Goal: Task Accomplishment & Management: Complete application form

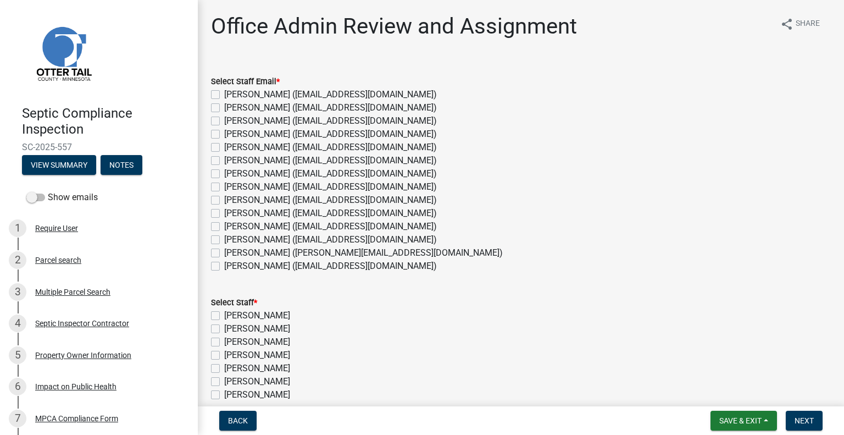
click at [259, 235] on label "Michelle Jevne (mjevne@ottertailcounty.gov)" at bounding box center [330, 239] width 213 height 13
click at [231, 235] on input "Michelle Jevne (mjevne@ottertailcounty.gov)" at bounding box center [227, 236] width 7 height 7
checkbox input "true"
checkbox input "false"
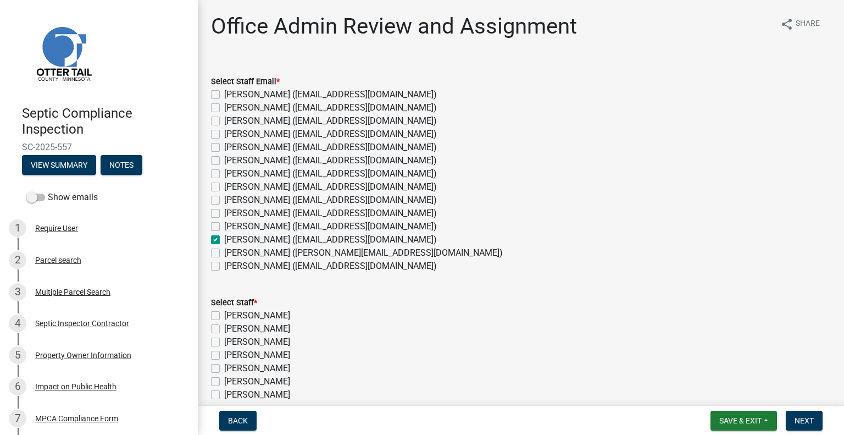
checkbox input "false"
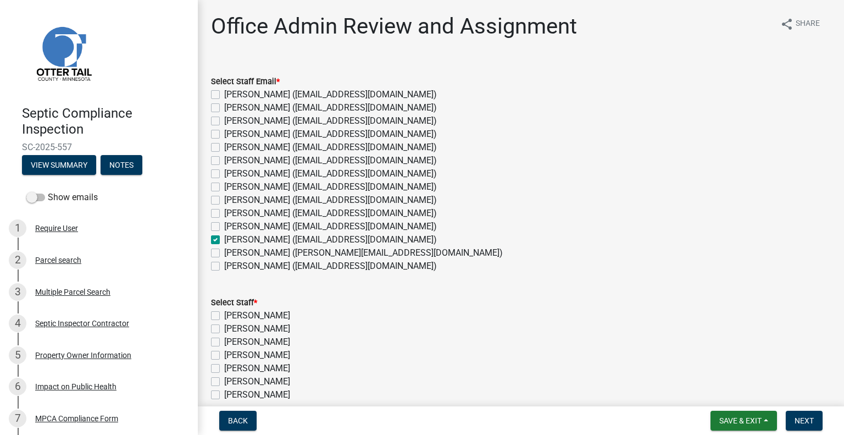
checkbox input "false"
checkbox input "true"
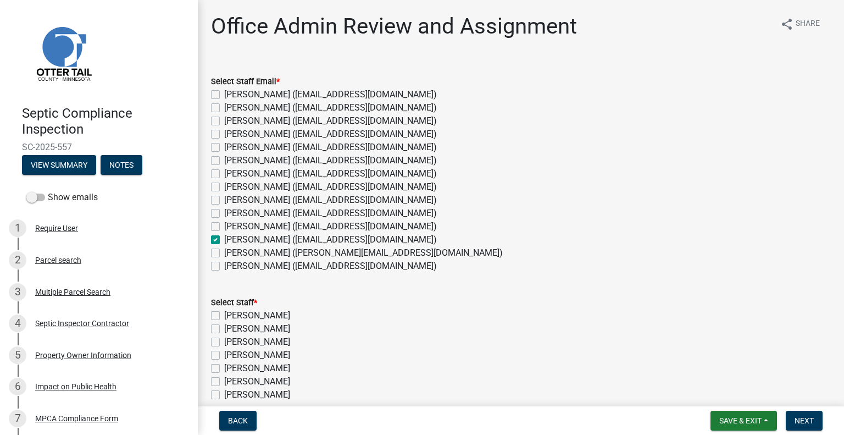
checkbox input "false"
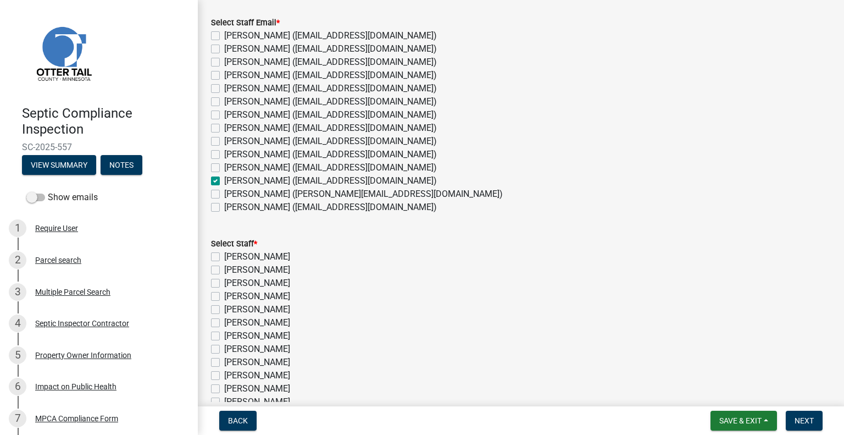
scroll to position [110, 0]
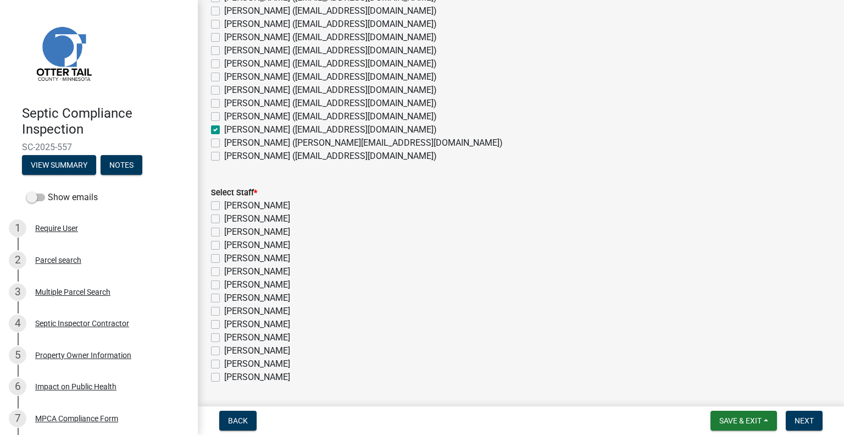
click at [277, 348] on label "Michelle Jevne" at bounding box center [257, 350] width 66 height 13
click at [231, 348] on input "Michelle Jevne" at bounding box center [227, 347] width 7 height 7
checkbox input "true"
checkbox input "false"
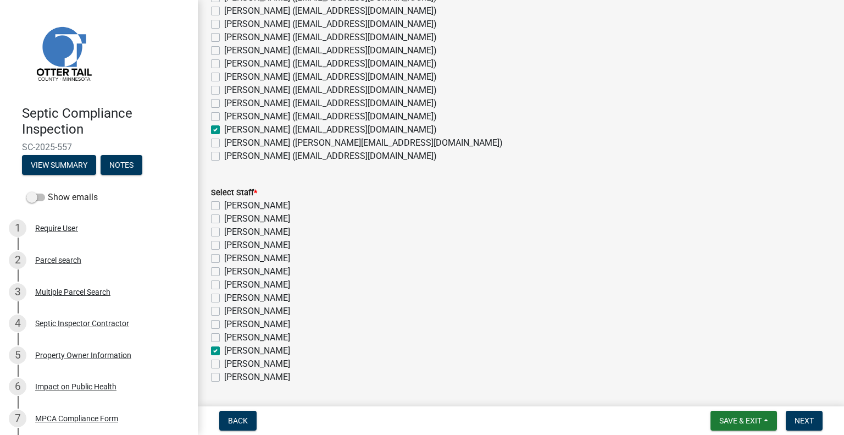
checkbox input "false"
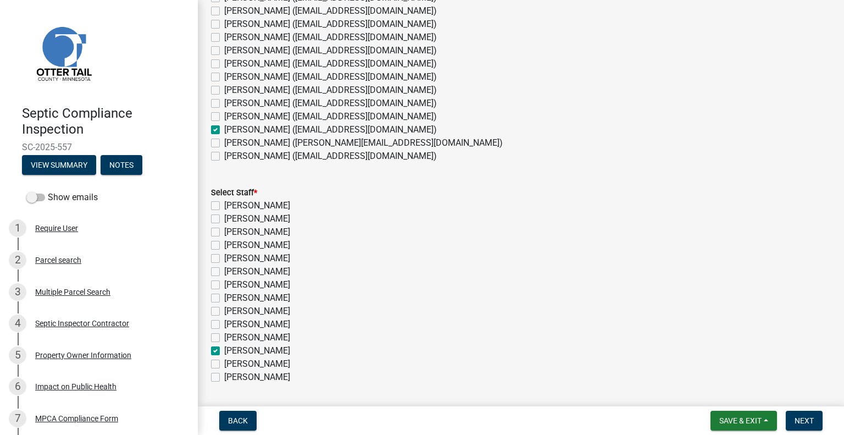
checkbox input "false"
checkbox input "true"
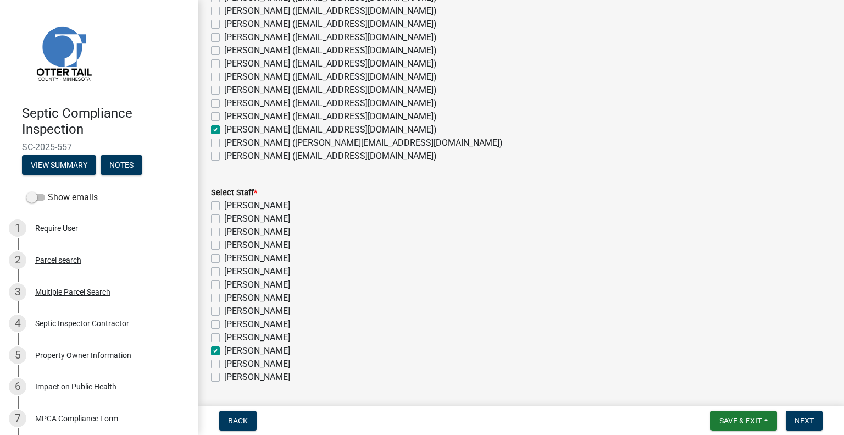
checkbox input "false"
click at [801, 419] on span "Next" at bounding box center [804, 420] width 19 height 9
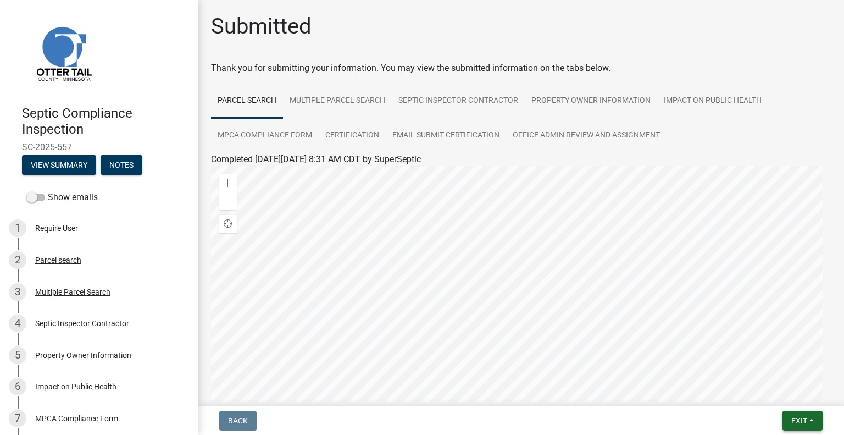
drag, startPoint x: 803, startPoint y: 424, endPoint x: 795, endPoint y: 417, distance: 10.5
click at [803, 424] on span "Exit" at bounding box center [800, 420] width 16 height 9
click at [781, 397] on button "Save & Exit" at bounding box center [779, 392] width 88 height 26
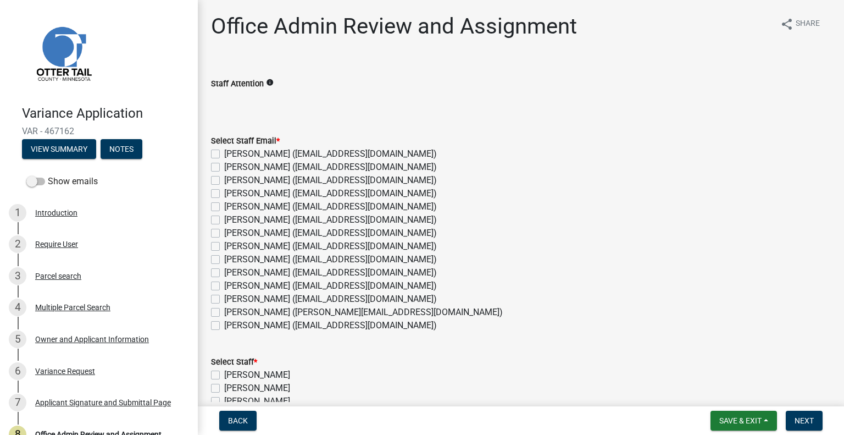
click at [241, 169] on label "Amy Busko (abusko@ottertailcounty.gov)" at bounding box center [330, 167] width 213 height 13
click at [231, 168] on input "Amy Busko (abusko@ottertailcounty.gov)" at bounding box center [227, 164] width 7 height 7
checkbox input "true"
checkbox input "false"
checkbox input "true"
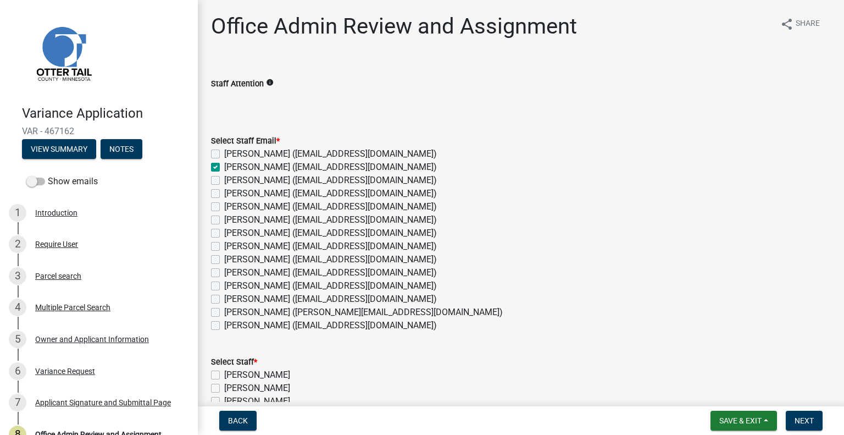
checkbox input "false"
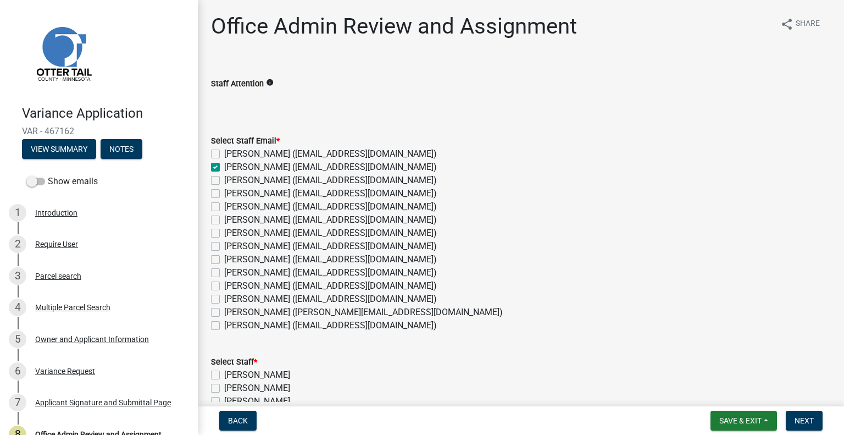
checkbox input "false"
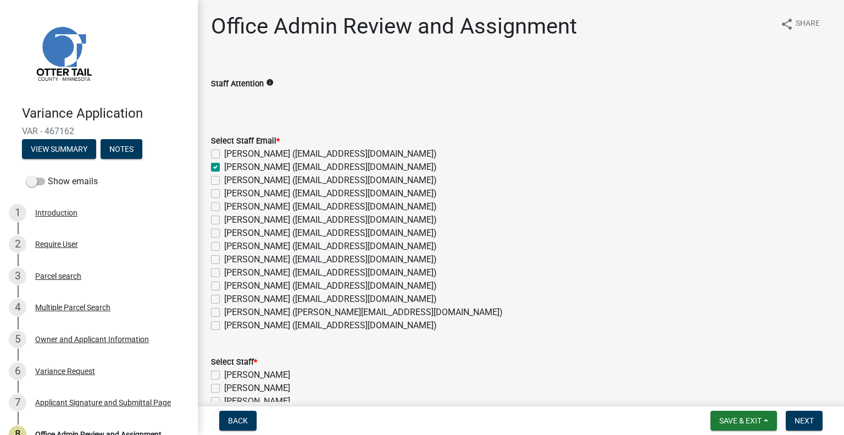
checkbox input "false"
click at [254, 207] on label "Chris LeClair (cleclair@ottertailcounty.gov)" at bounding box center [330, 206] width 213 height 13
click at [231, 207] on input "Chris LeClair (cleclair@ottertailcounty.gov)" at bounding box center [227, 203] width 7 height 7
checkbox input "true"
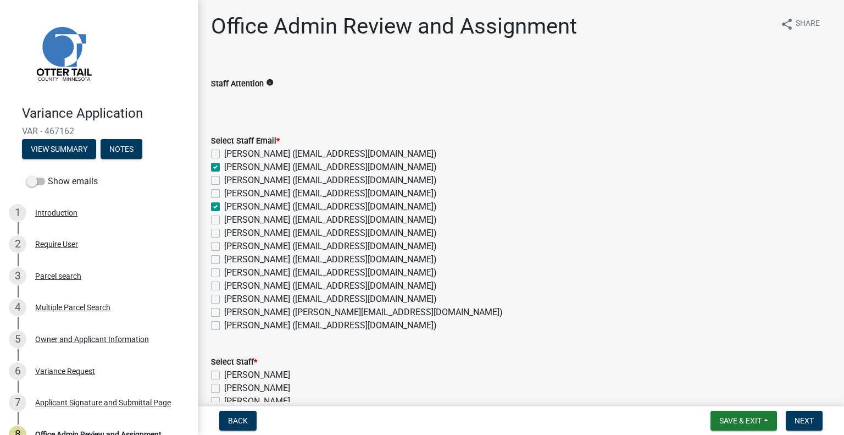
checkbox input "false"
checkbox input "true"
checkbox input "false"
checkbox input "true"
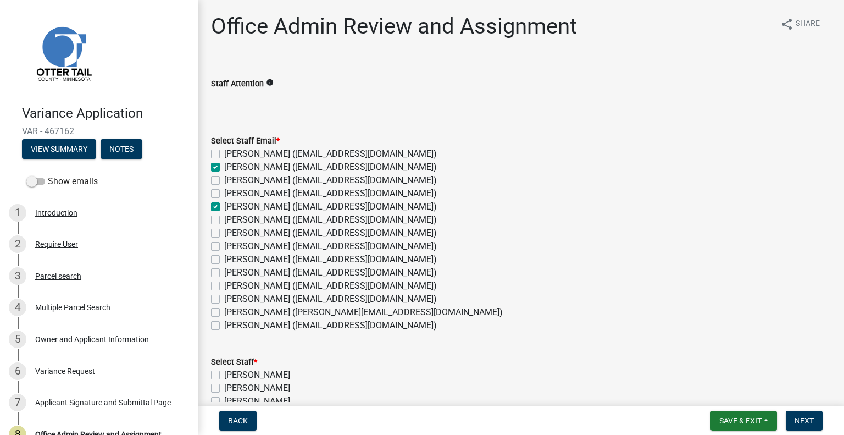
checkbox input "false"
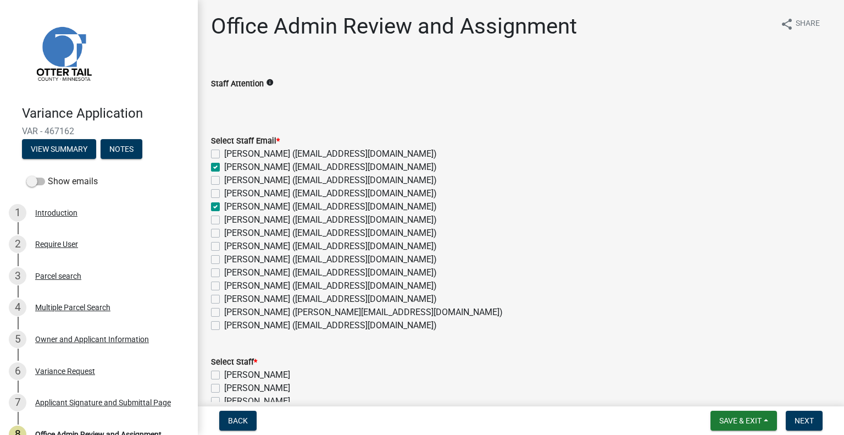
checkbox input "false"
click at [264, 273] on label "Kyle Westergard (kwestergard@ottertailcounty.gov)" at bounding box center [330, 272] width 213 height 13
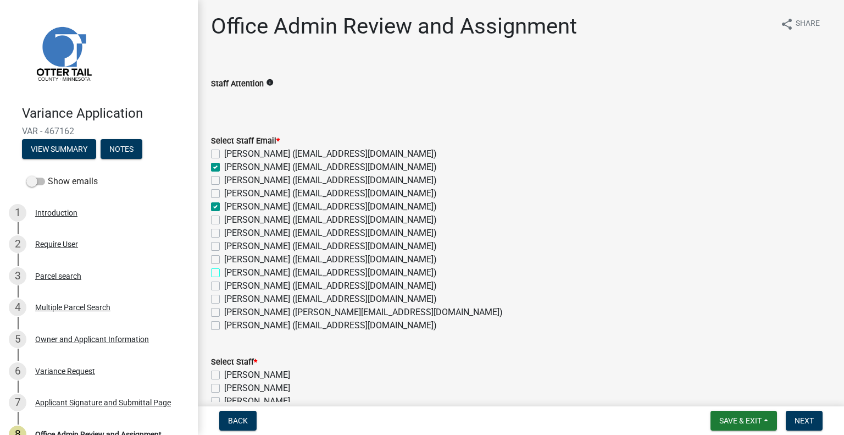
click at [231, 273] on input "[PERSON_NAME] ([EMAIL_ADDRESS][DOMAIN_NAME])" at bounding box center [227, 269] width 7 height 7
checkbox input "true"
checkbox input "false"
checkbox input "true"
checkbox input "false"
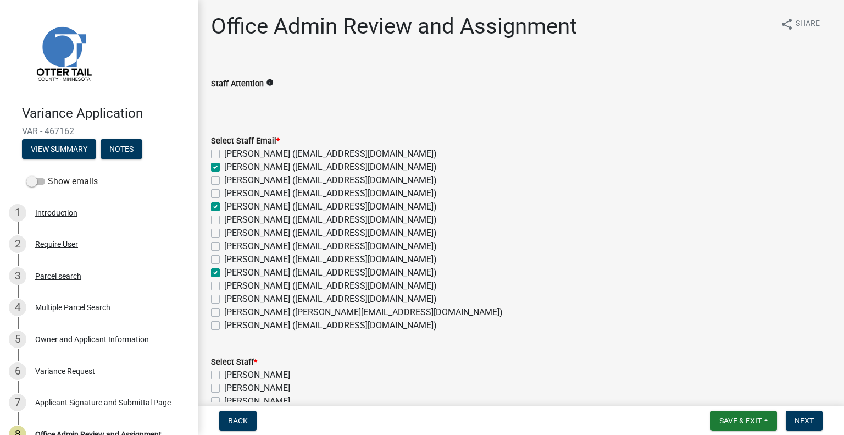
checkbox input "false"
checkbox input "true"
checkbox input "false"
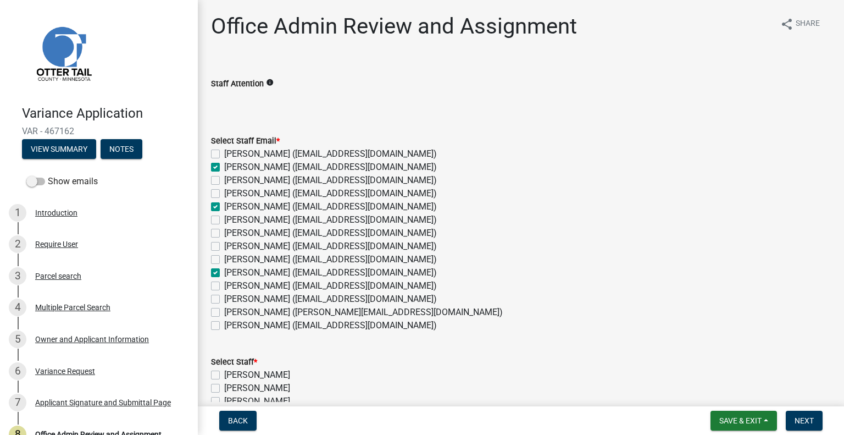
checkbox input "false"
checkbox input "true"
checkbox input "false"
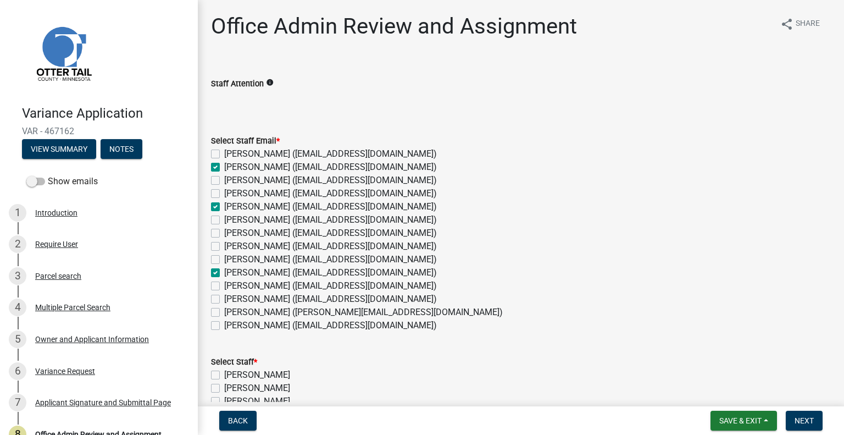
checkbox input "false"
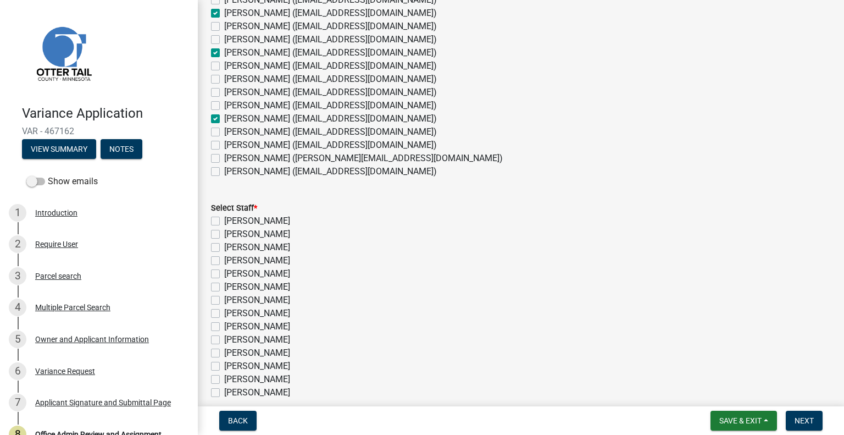
scroll to position [203, 0]
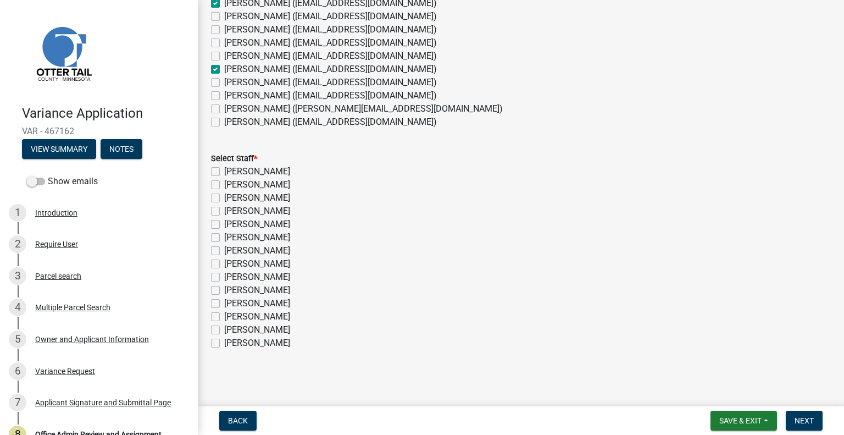
click at [240, 181] on label "[PERSON_NAME]" at bounding box center [257, 184] width 66 height 13
click at [231, 181] on input "[PERSON_NAME]" at bounding box center [227, 181] width 7 height 7
checkbox input "true"
checkbox input "false"
checkbox input "true"
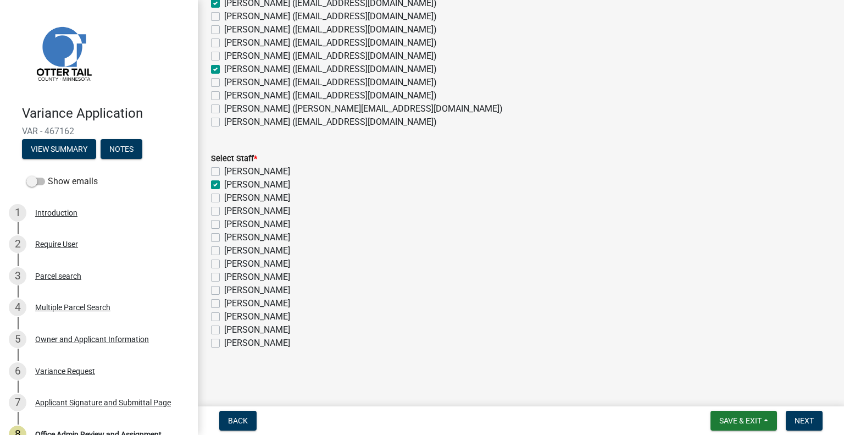
checkbox input "false"
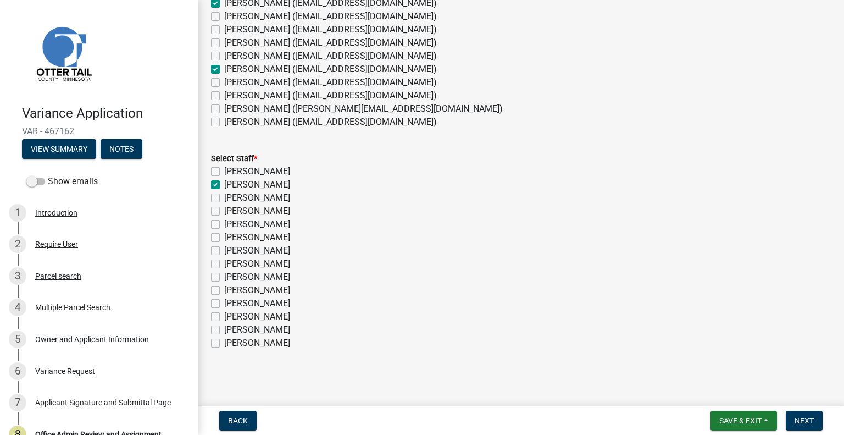
checkbox input "false"
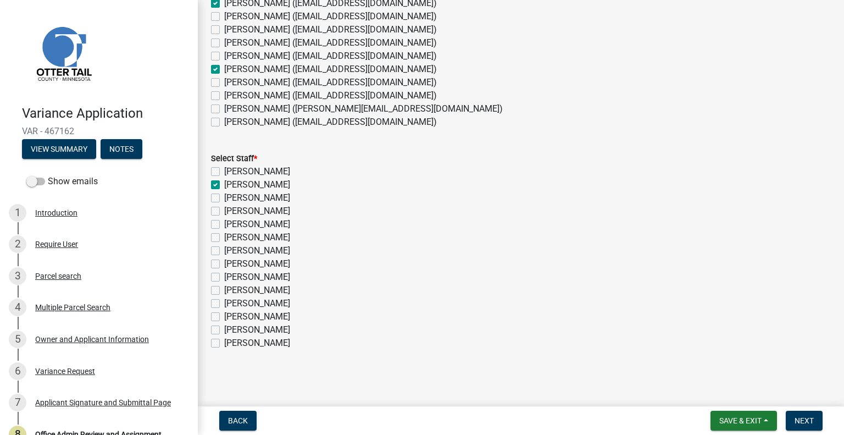
checkbox input "false"
click at [290, 224] on label "[PERSON_NAME]" at bounding box center [257, 224] width 66 height 13
click at [231, 224] on input "[PERSON_NAME]" at bounding box center [227, 221] width 7 height 7
checkbox input "true"
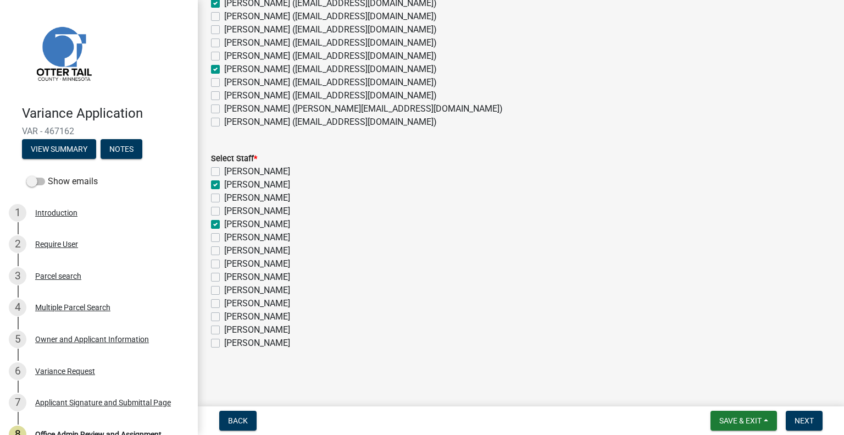
checkbox input "false"
checkbox input "true"
checkbox input "false"
checkbox input "true"
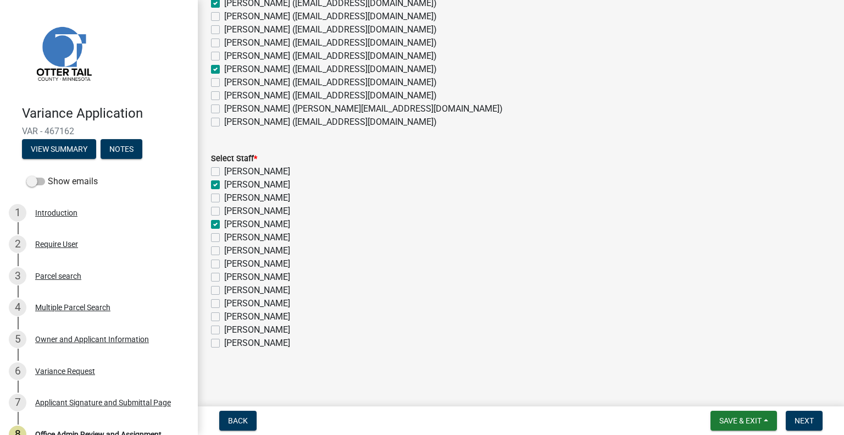
checkbox input "false"
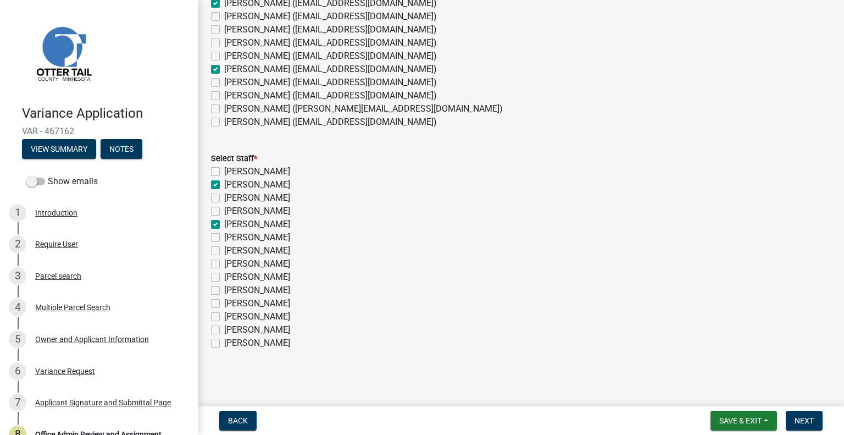
checkbox input "false"
click at [267, 290] on label "[PERSON_NAME]" at bounding box center [257, 290] width 66 height 13
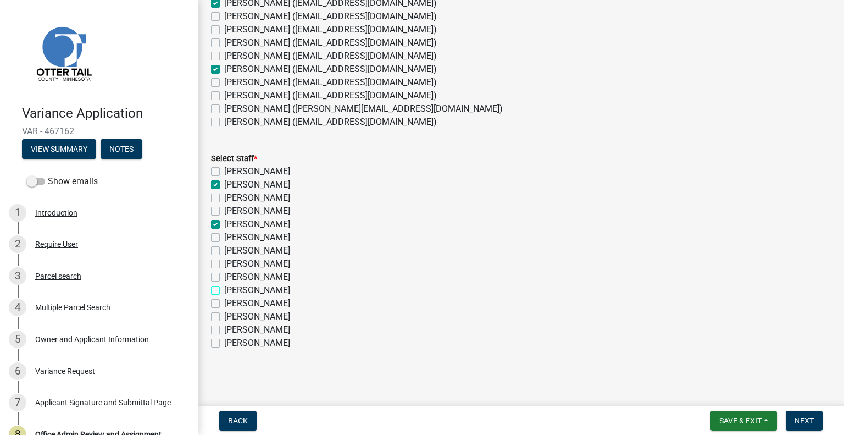
click at [231, 290] on input "[PERSON_NAME]" at bounding box center [227, 287] width 7 height 7
checkbox input "true"
checkbox input "false"
checkbox input "true"
checkbox input "false"
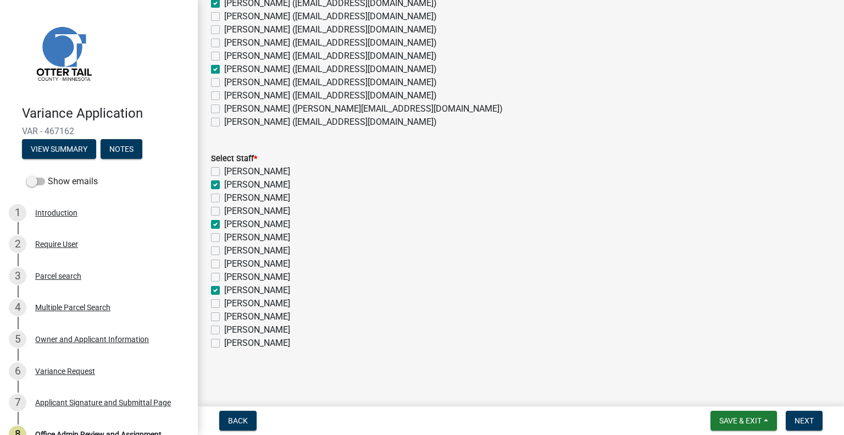
checkbox input "false"
checkbox input "true"
checkbox input "false"
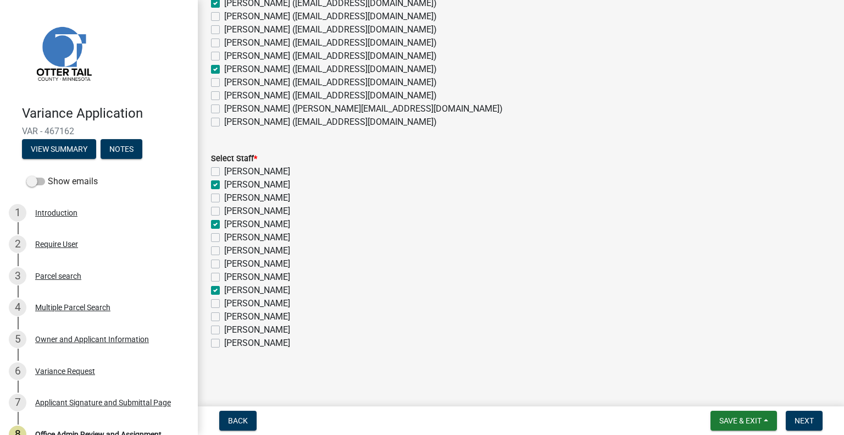
checkbox input "false"
checkbox input "true"
checkbox input "false"
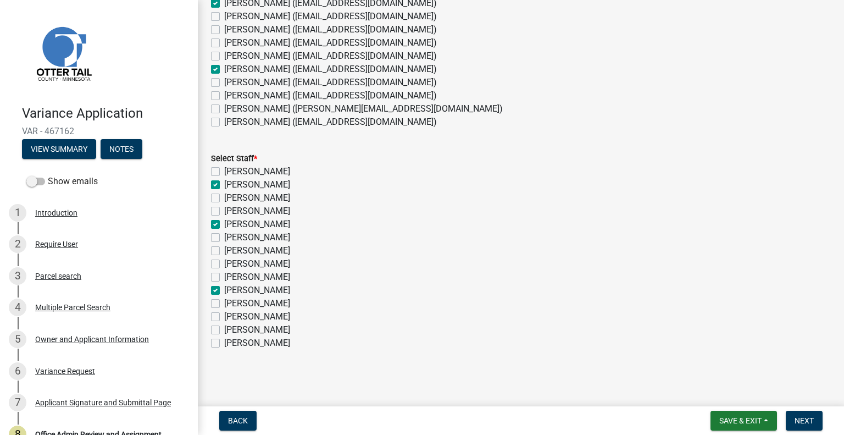
checkbox input "false"
click at [805, 420] on span "Next" at bounding box center [804, 420] width 19 height 9
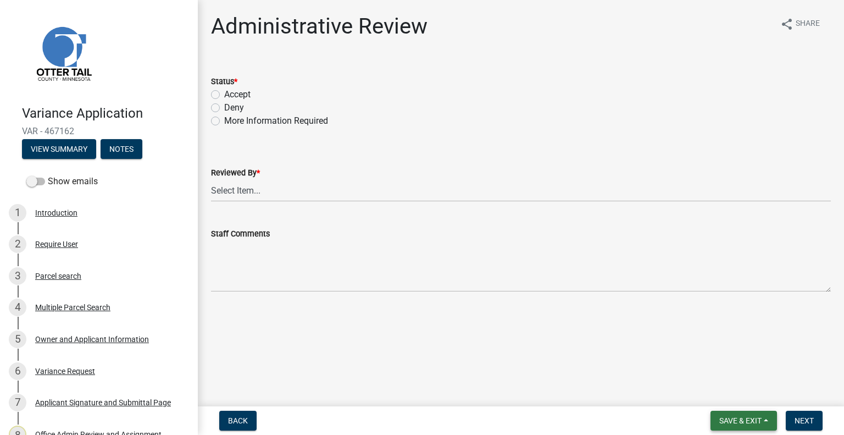
click at [739, 420] on span "Save & Exit" at bounding box center [741, 420] width 42 height 9
click at [732, 397] on button "Save & Exit" at bounding box center [733, 392] width 88 height 26
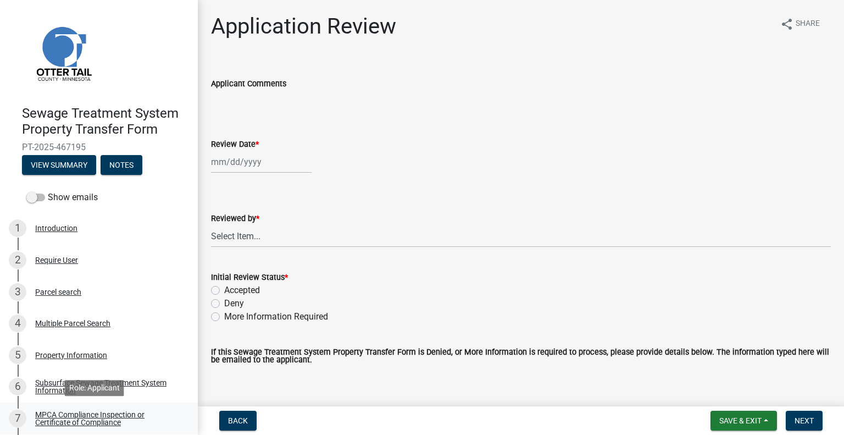
click at [109, 417] on div "MPCA Compliance Inspection or Certificate of Compliance" at bounding box center [107, 418] width 145 height 15
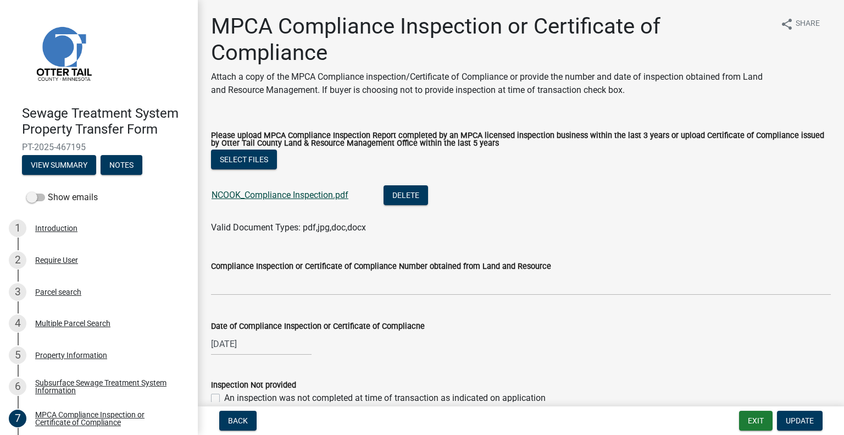
click at [264, 200] on link "NCOOK_Compliance Inspection.pdf" at bounding box center [280, 195] width 137 height 10
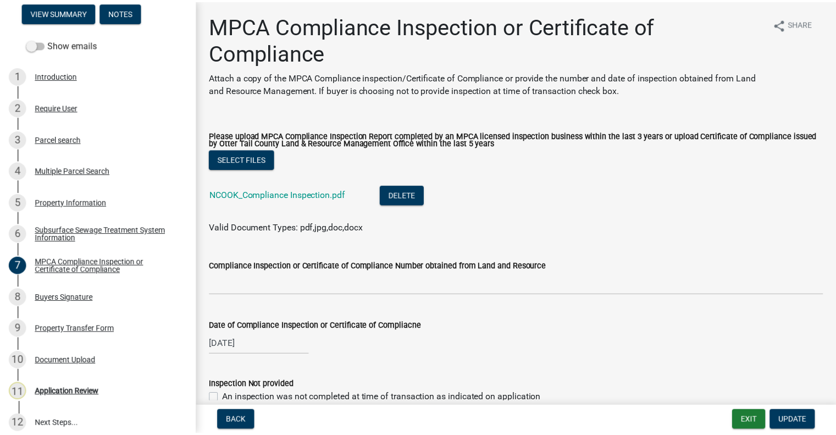
scroll to position [162, 0]
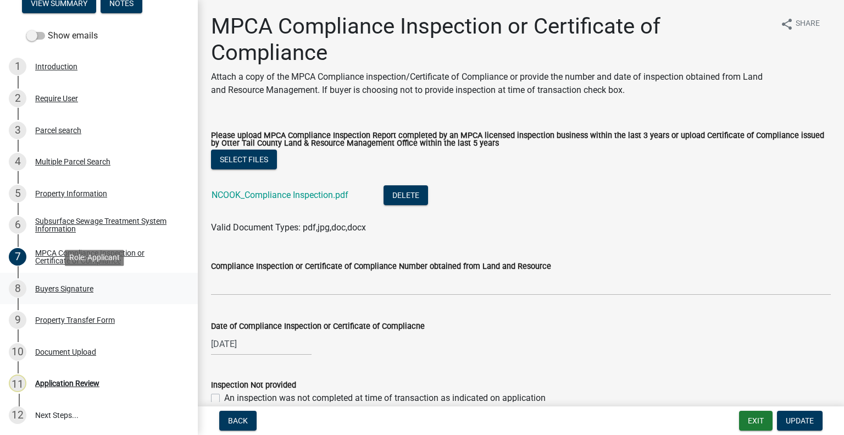
click at [105, 298] on link "8 Buyers Signature" at bounding box center [99, 289] width 198 height 32
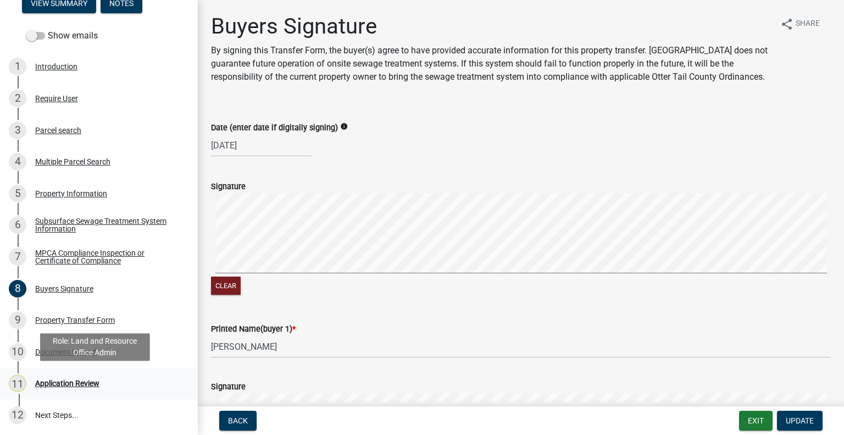
click at [88, 383] on div "Application Review" at bounding box center [67, 383] width 64 height 8
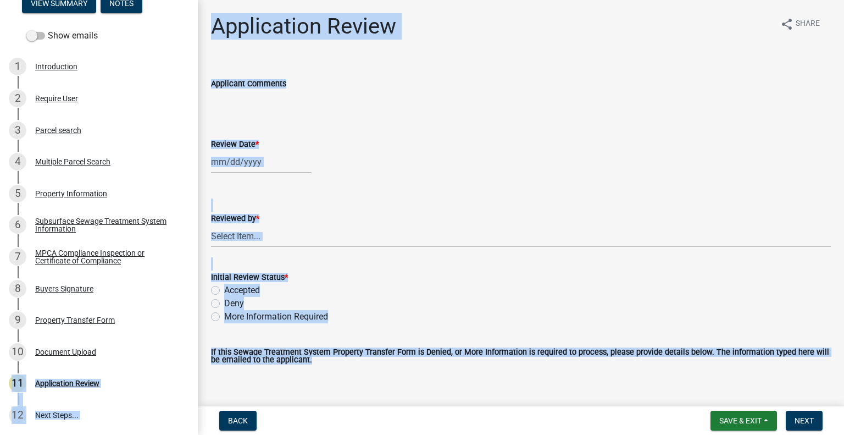
click at [91, 360] on link "10 Document Upload" at bounding box center [99, 352] width 198 height 32
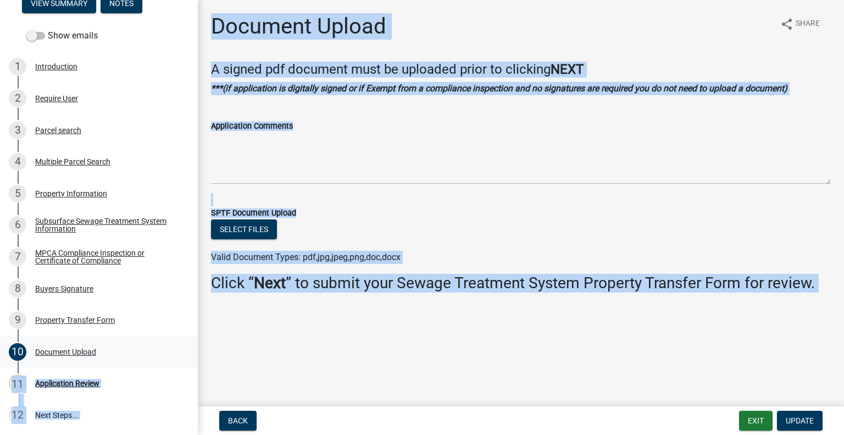
click at [93, 359] on div "10 Document Upload" at bounding box center [94, 352] width 171 height 18
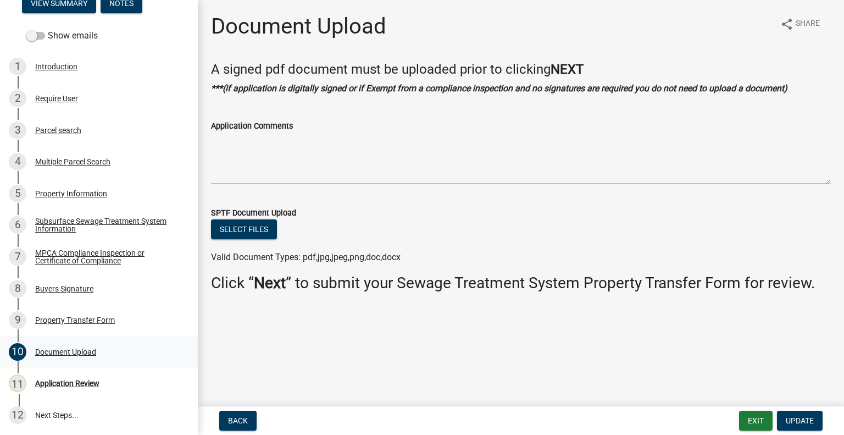
click at [73, 354] on div "Document Upload" at bounding box center [65, 352] width 61 height 8
click at [74, 353] on div "Document Upload" at bounding box center [65, 352] width 61 height 8
click at [95, 317] on div "Property Transfer Form" at bounding box center [75, 320] width 80 height 8
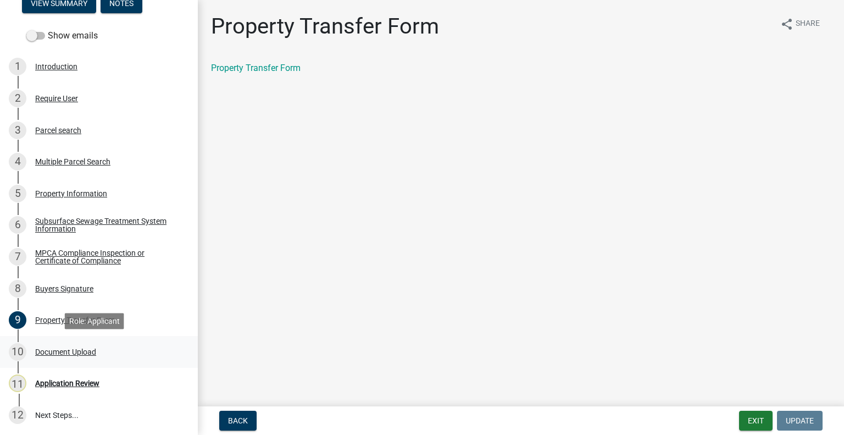
click at [85, 351] on div "Document Upload" at bounding box center [65, 352] width 61 height 8
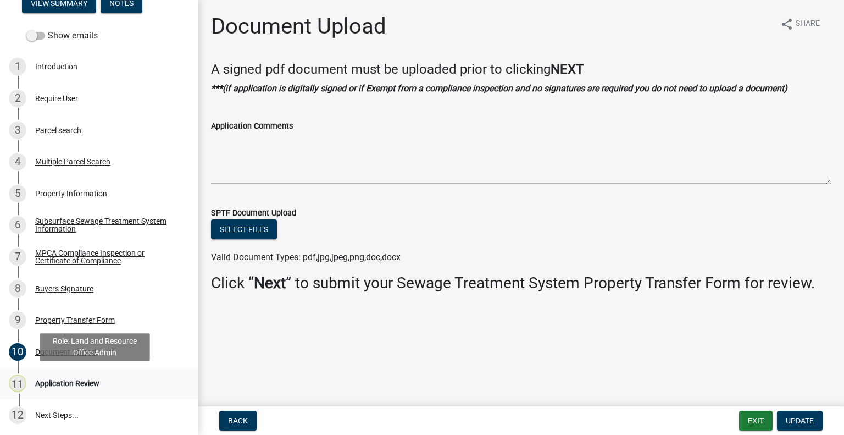
click at [92, 389] on div "11 Application Review" at bounding box center [94, 383] width 171 height 18
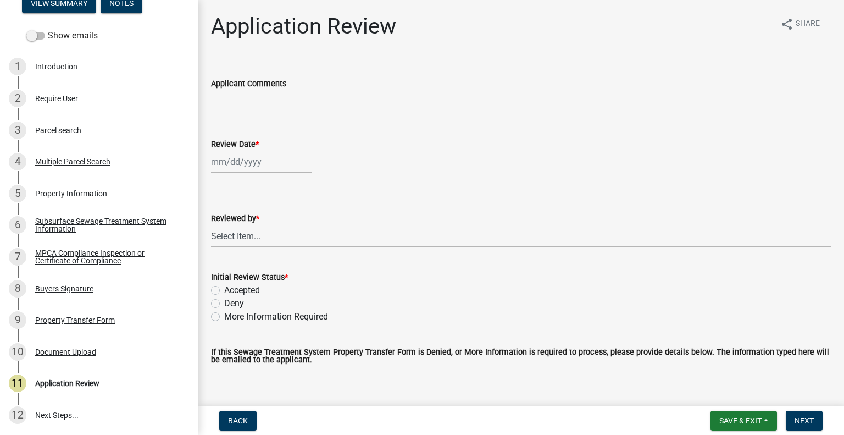
select select "8"
select select "2025"
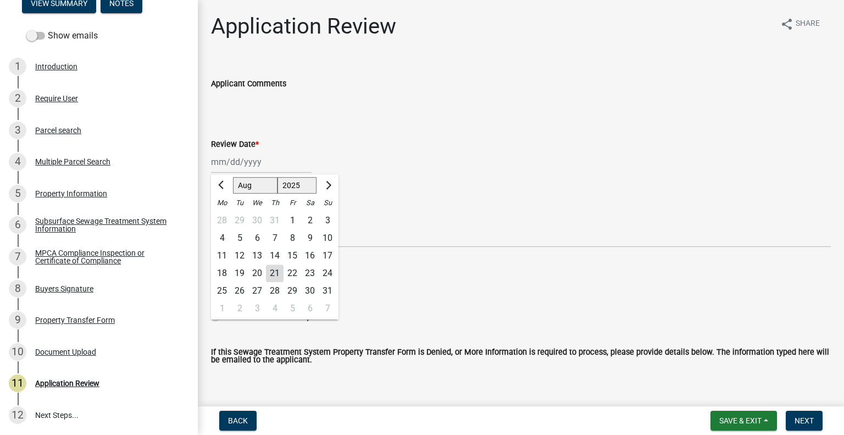
click at [250, 160] on div "Jan Feb Mar Apr May Jun Jul Aug Sep Oct Nov Dec 1525 1526 1527 1528 1529 1530 1…" at bounding box center [261, 162] width 101 height 23
click at [269, 278] on div "21" at bounding box center [275, 273] width 18 height 18
type input "08/21/2025"
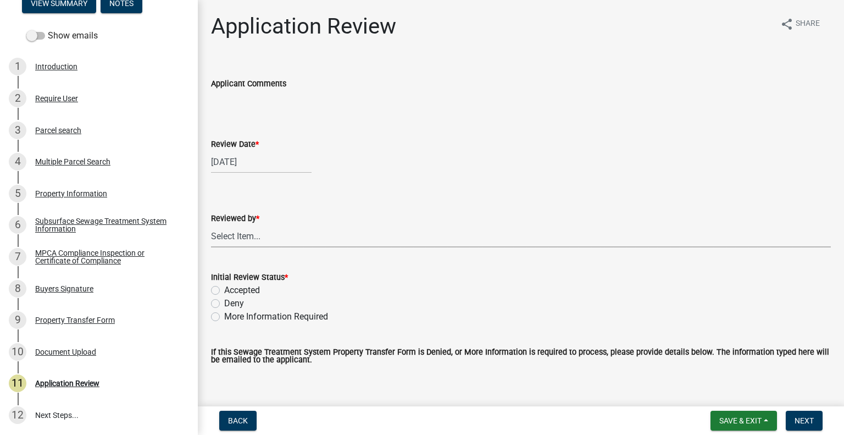
click at [266, 239] on select "Select Item... Alexis Newark Amy Busko Andrea Perales Brittany Tollefson Christ…" at bounding box center [521, 236] width 620 height 23
click at [211, 225] on select "Select Item... Alexis Newark Amy Busko Andrea Perales Brittany Tollefson Christ…" at bounding box center [521, 236] width 620 height 23
drag, startPoint x: 263, startPoint y: 239, endPoint x: 260, endPoint y: 226, distance: 12.5
click at [264, 238] on select "Select Item... Alexis Newark Amy Busko Andrea Perales Brittany Tollefson Christ…" at bounding box center [521, 236] width 620 height 23
click at [211, 225] on select "Select Item... Alexis Newark Amy Busko Andrea Perales Brittany Tollefson Christ…" at bounding box center [521, 236] width 620 height 23
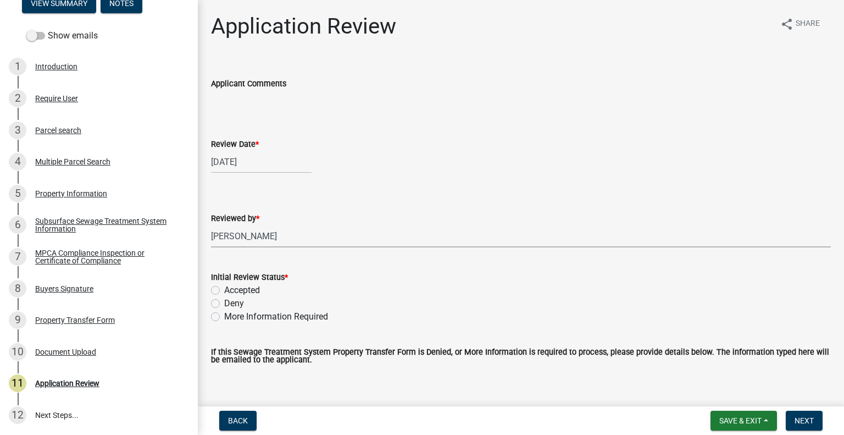
select select "2217fab6-25d2-4df2-8e35-18ddd05e0fe8"
click at [246, 286] on label "Accepted" at bounding box center [242, 290] width 36 height 13
click at [231, 286] on input "Accepted" at bounding box center [227, 287] width 7 height 7
radio input "true"
click at [800, 425] on button "Next" at bounding box center [804, 421] width 37 height 20
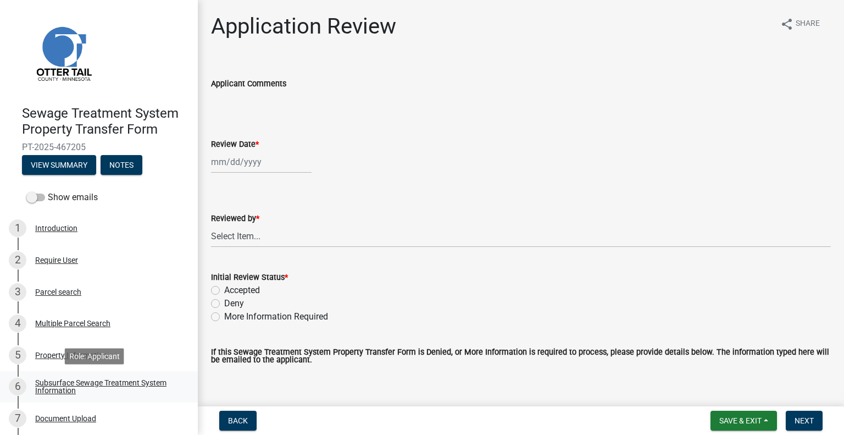
click at [145, 380] on div "Subsurface Sewage Treatment System Information" at bounding box center [107, 386] width 145 height 15
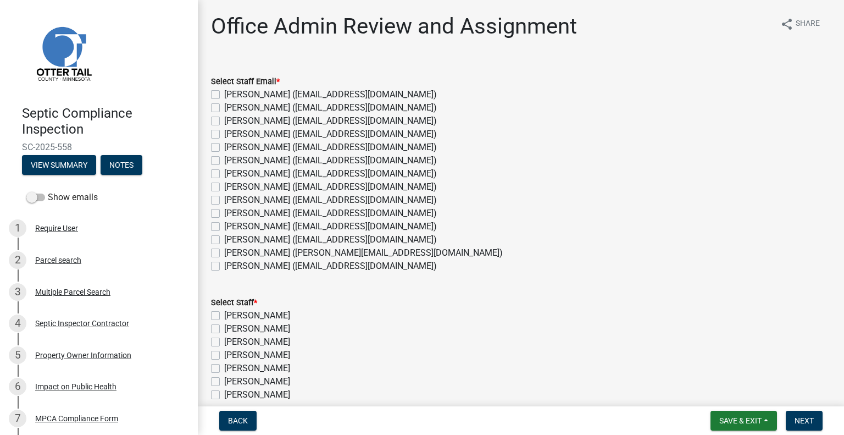
click at [264, 244] on label "[PERSON_NAME] ([EMAIL_ADDRESS][DOMAIN_NAME])" at bounding box center [330, 239] width 213 height 13
click at [231, 240] on input "[PERSON_NAME] ([EMAIL_ADDRESS][DOMAIN_NAME])" at bounding box center [227, 236] width 7 height 7
checkbox input "true"
checkbox input "false"
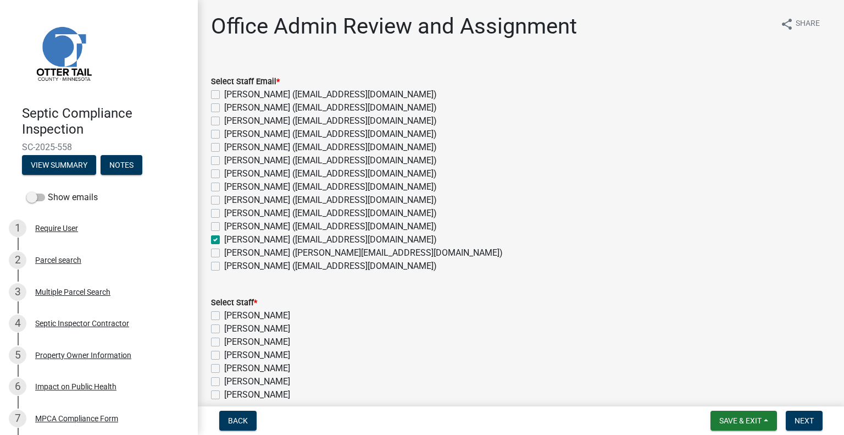
checkbox input "false"
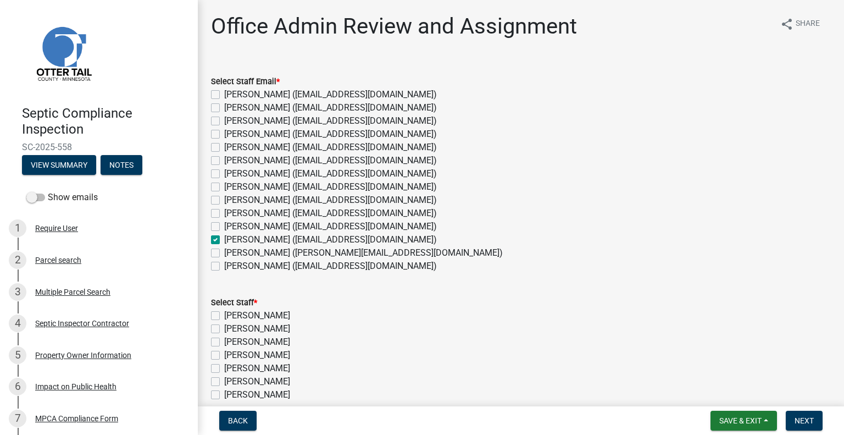
checkbox input "false"
checkbox input "true"
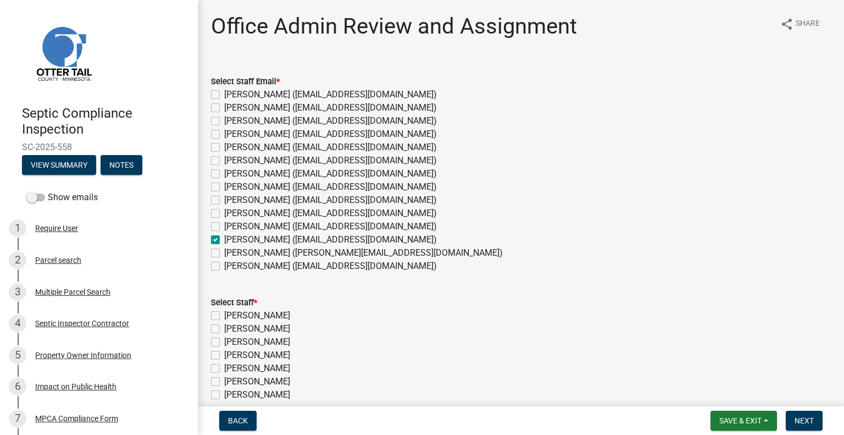
checkbox input "false"
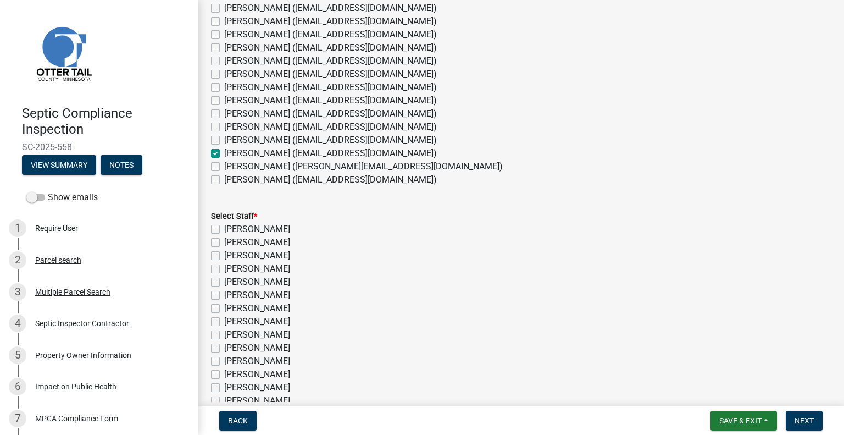
scroll to position [110, 0]
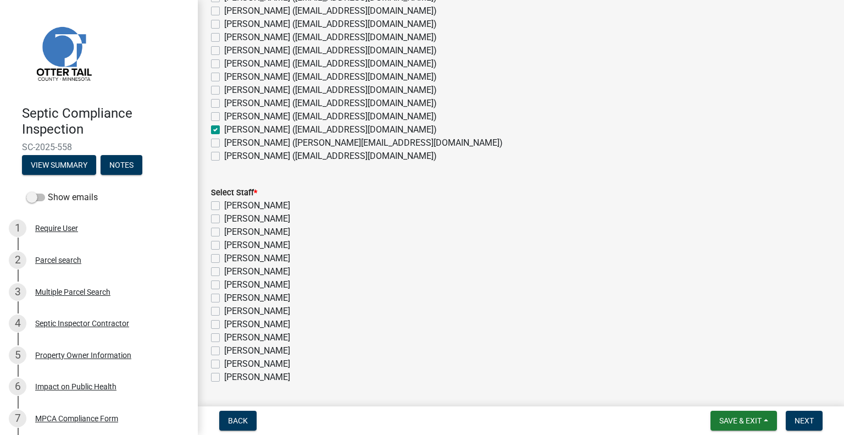
click at [270, 353] on label "[PERSON_NAME]" at bounding box center [257, 350] width 66 height 13
click at [231, 351] on input "[PERSON_NAME]" at bounding box center [227, 347] width 7 height 7
checkbox input "true"
checkbox input "false"
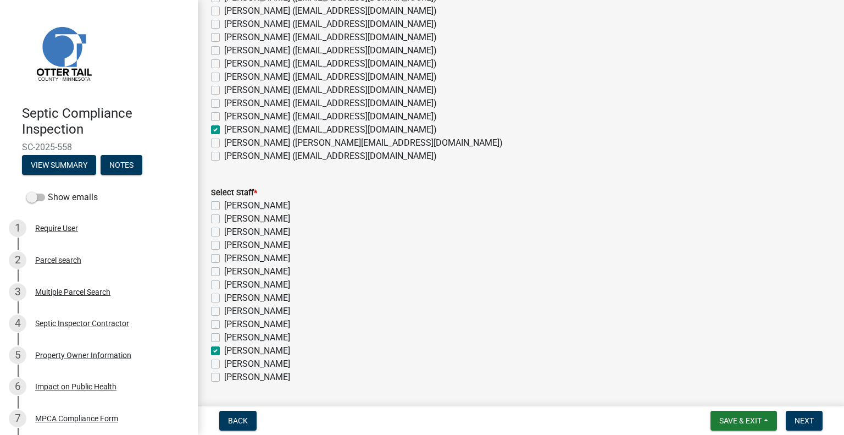
checkbox input "false"
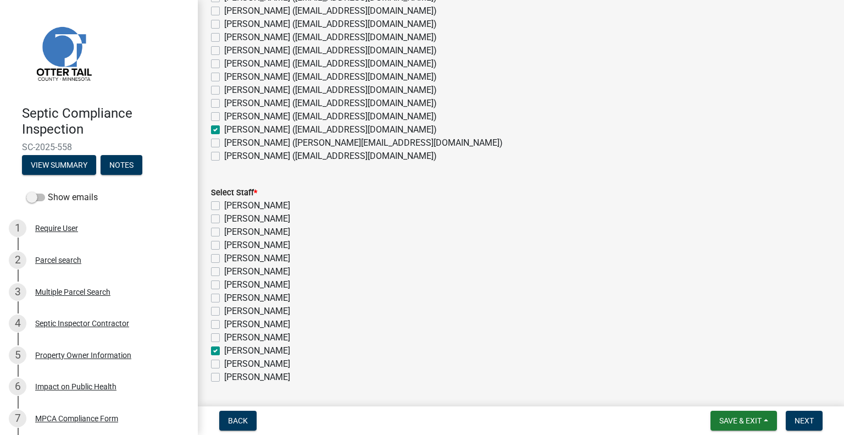
checkbox input "false"
checkbox input "true"
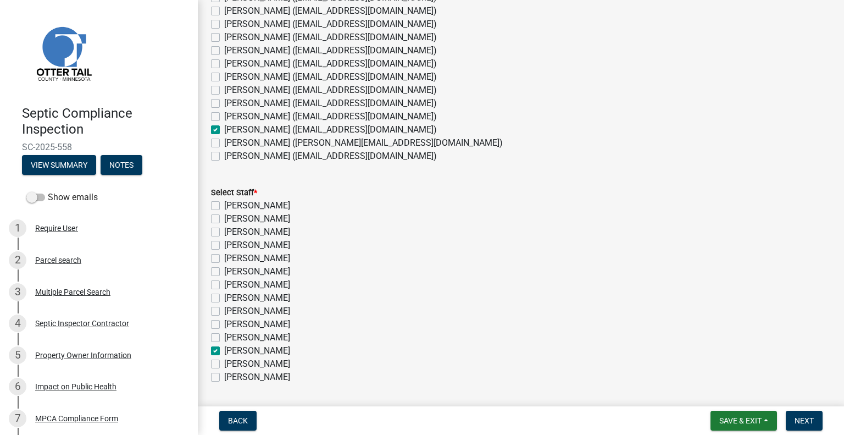
checkbox input "false"
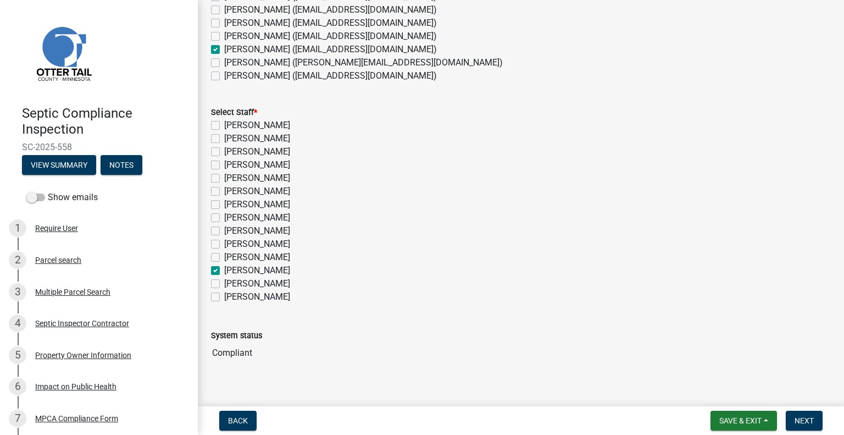
scroll to position [203, 0]
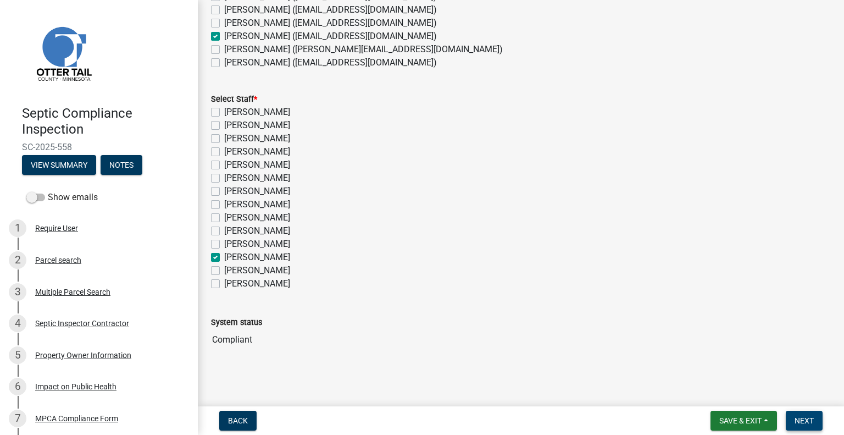
click at [790, 418] on button "Next" at bounding box center [804, 421] width 37 height 20
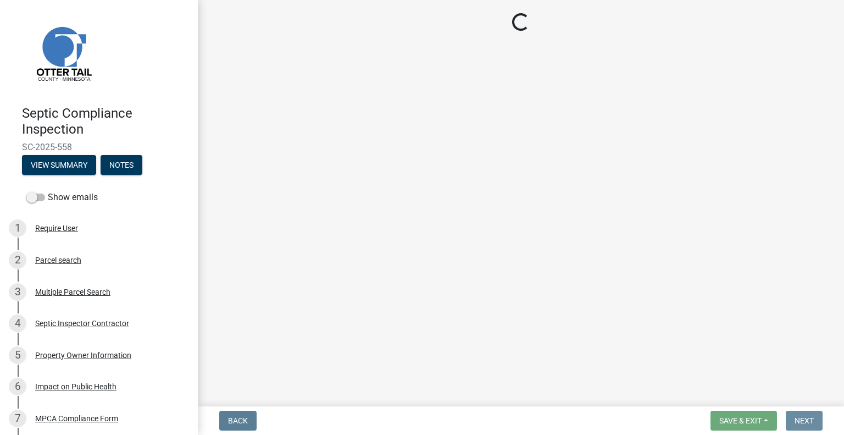
scroll to position [0, 0]
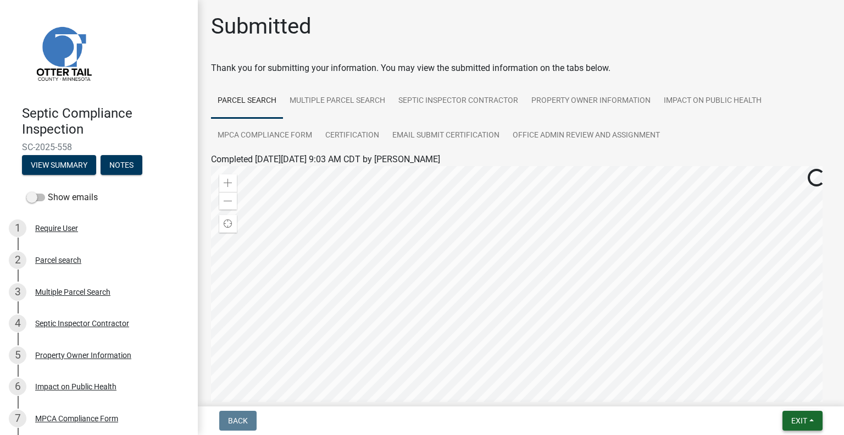
click at [795, 416] on span "Exit" at bounding box center [800, 420] width 16 height 9
click at [773, 392] on button "Save & Exit" at bounding box center [779, 392] width 88 height 26
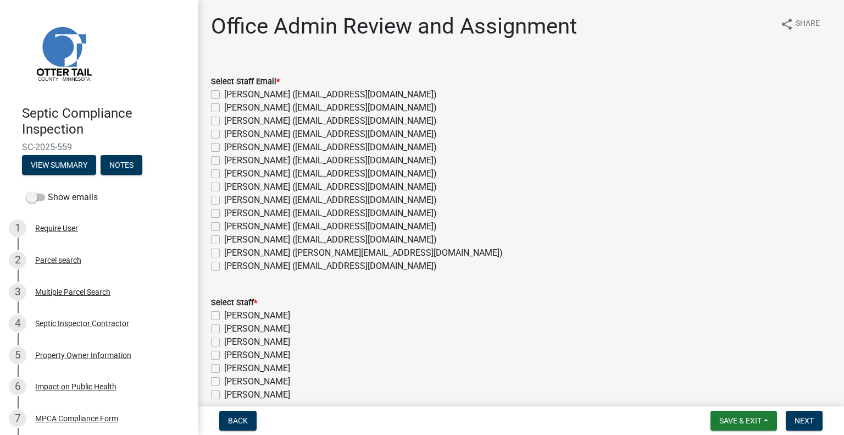
click at [252, 239] on label "[PERSON_NAME] ([EMAIL_ADDRESS][DOMAIN_NAME])" at bounding box center [330, 239] width 213 height 13
click at [231, 239] on input "[PERSON_NAME] ([EMAIL_ADDRESS][DOMAIN_NAME])" at bounding box center [227, 236] width 7 height 7
checkbox input "true"
checkbox input "false"
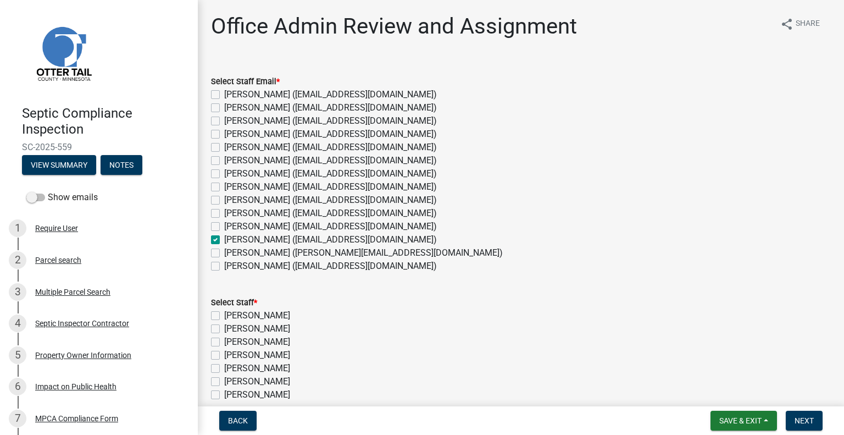
checkbox input "false"
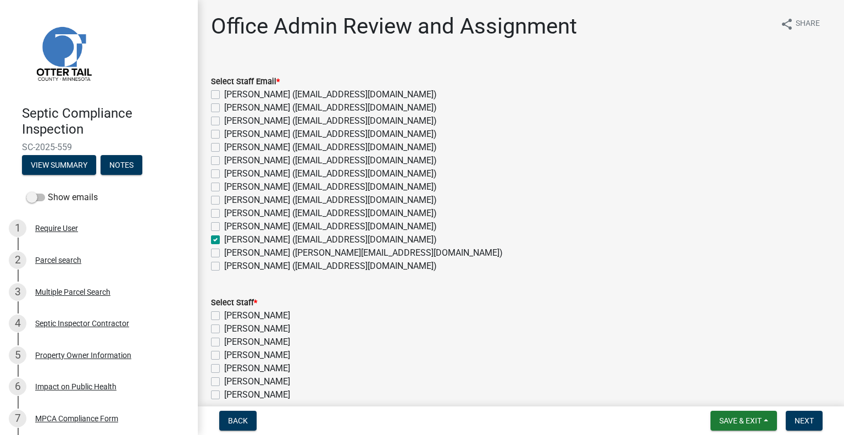
checkbox input "false"
checkbox input "true"
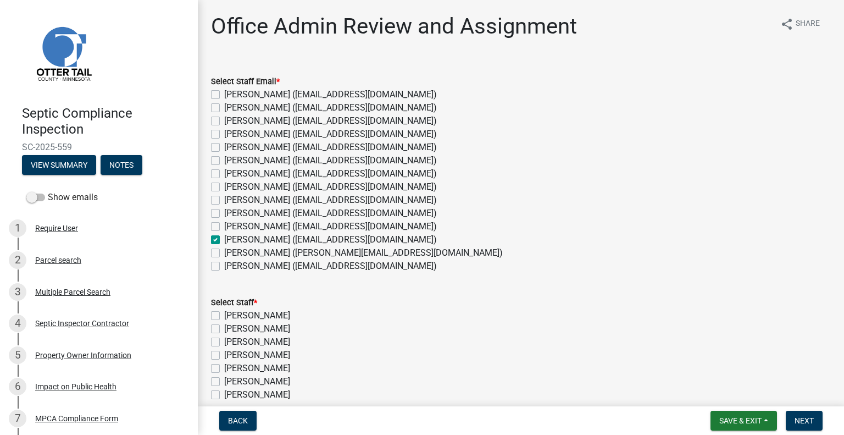
checkbox input "false"
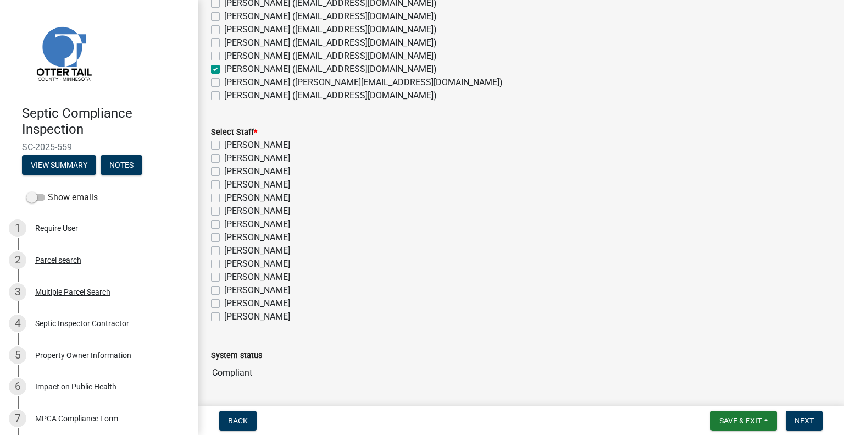
scroll to position [203, 0]
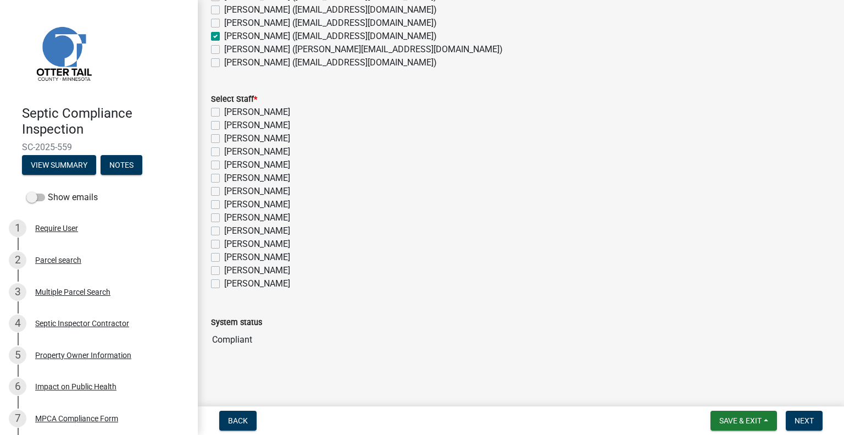
click at [262, 259] on label "[PERSON_NAME]" at bounding box center [257, 257] width 66 height 13
click at [231, 258] on input "[PERSON_NAME]" at bounding box center [227, 254] width 7 height 7
checkbox input "true"
checkbox input "false"
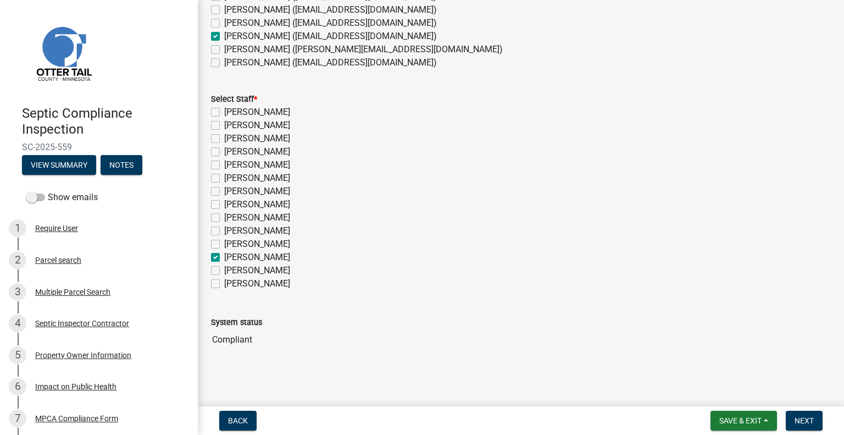
checkbox input "false"
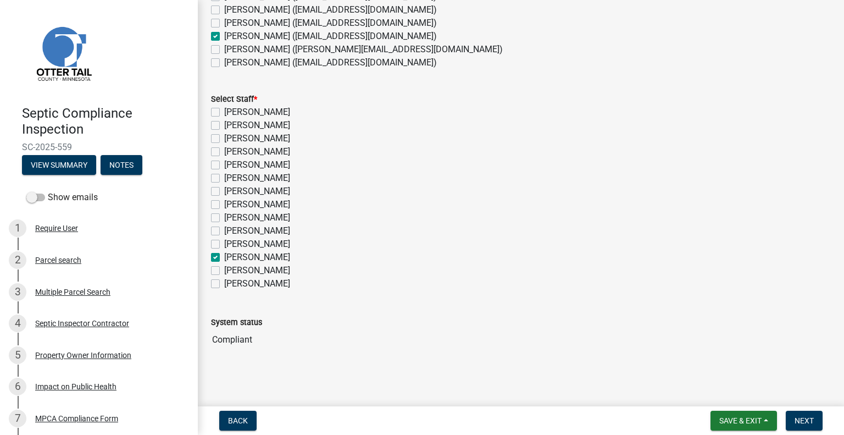
checkbox input "false"
checkbox input "true"
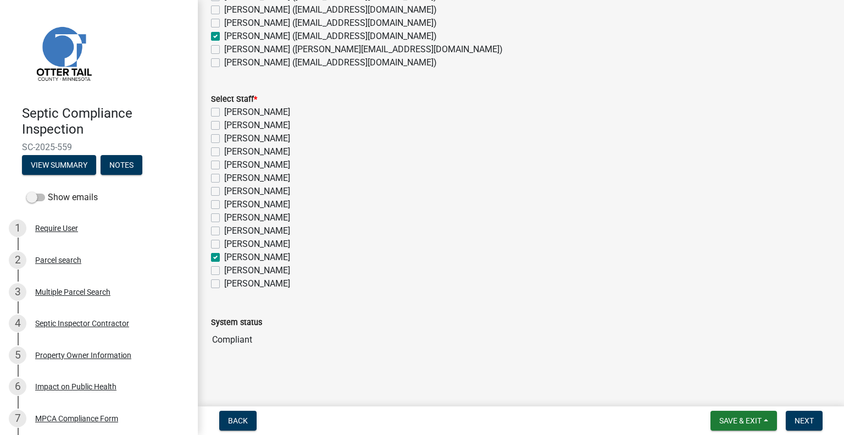
checkbox input "false"
click at [789, 414] on button "Next" at bounding box center [804, 421] width 37 height 20
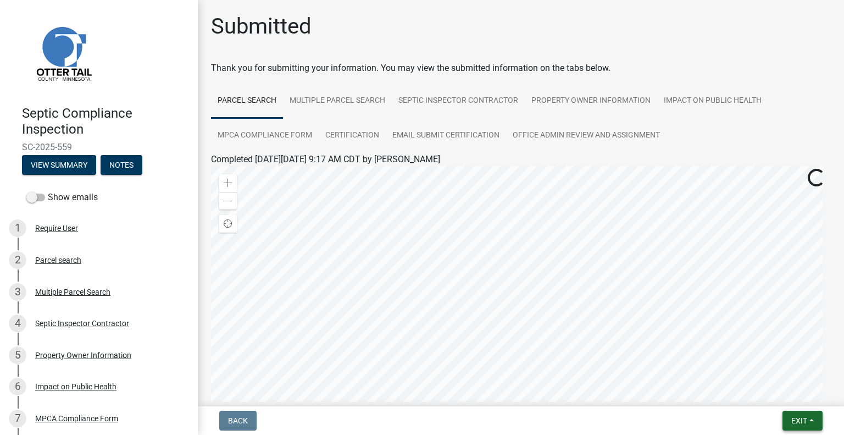
click at [806, 425] on button "Exit" at bounding box center [803, 421] width 40 height 20
click at [786, 393] on button "Save & Exit" at bounding box center [779, 392] width 88 height 26
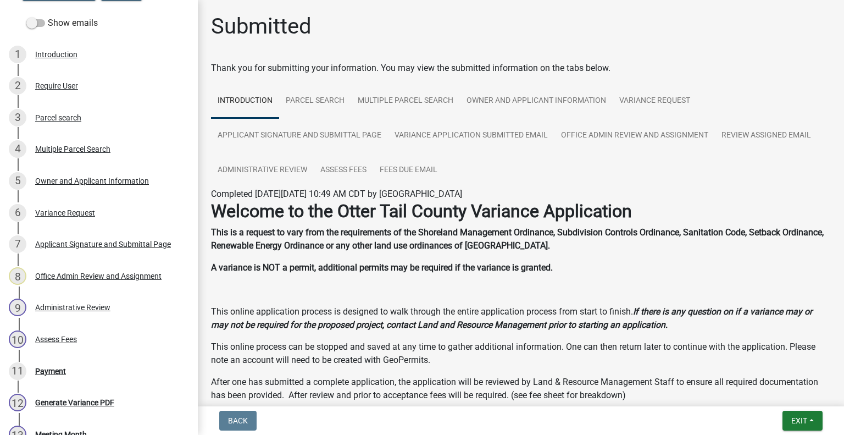
scroll to position [370, 0]
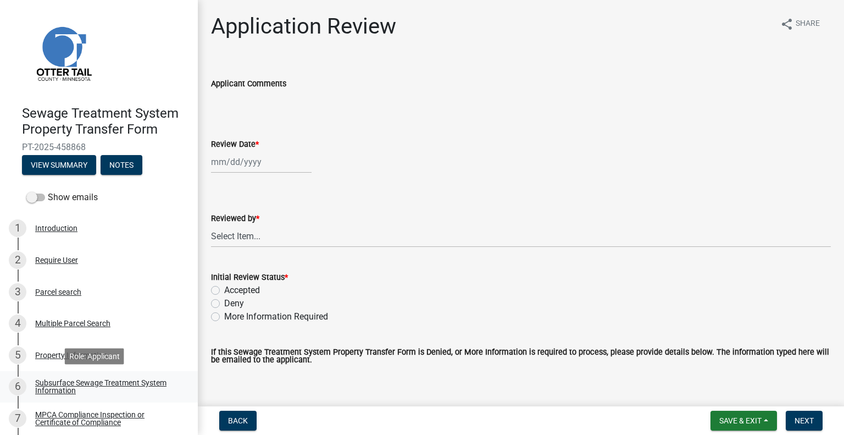
click at [110, 380] on div "Subsurface Sewage Treatment System Information" at bounding box center [107, 386] width 145 height 15
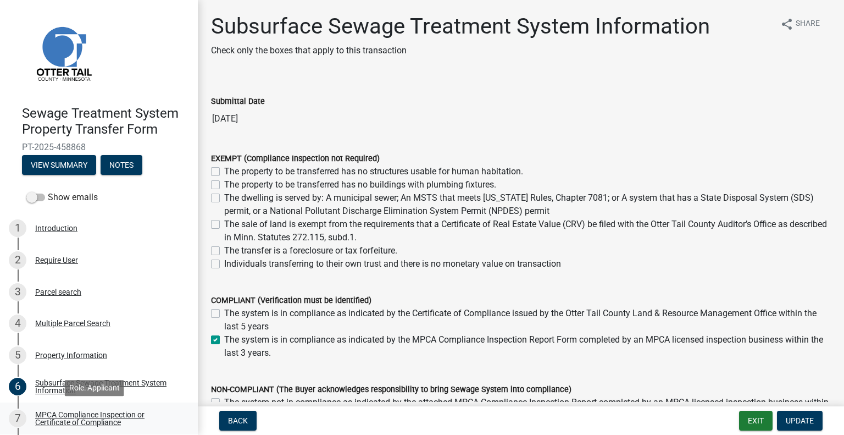
click at [112, 411] on div "MPCA Compliance Inspection or Certificate of Compliance" at bounding box center [107, 418] width 145 height 15
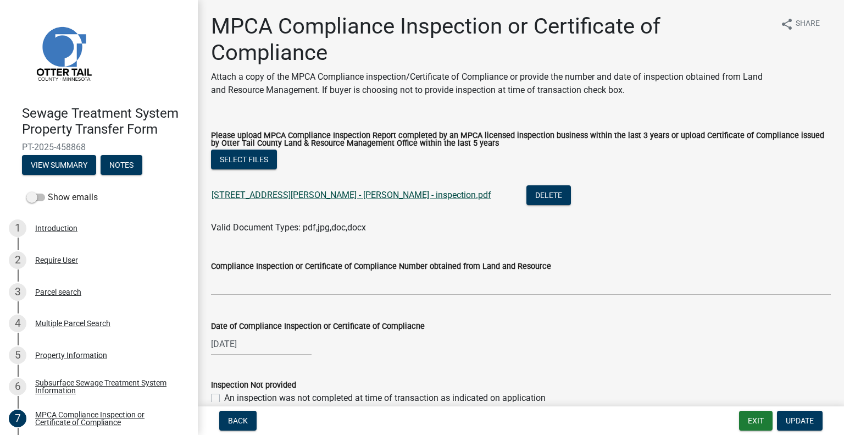
click at [297, 194] on link "119 Lynn Rd - Schneider - inspection.pdf" at bounding box center [352, 195] width 280 height 10
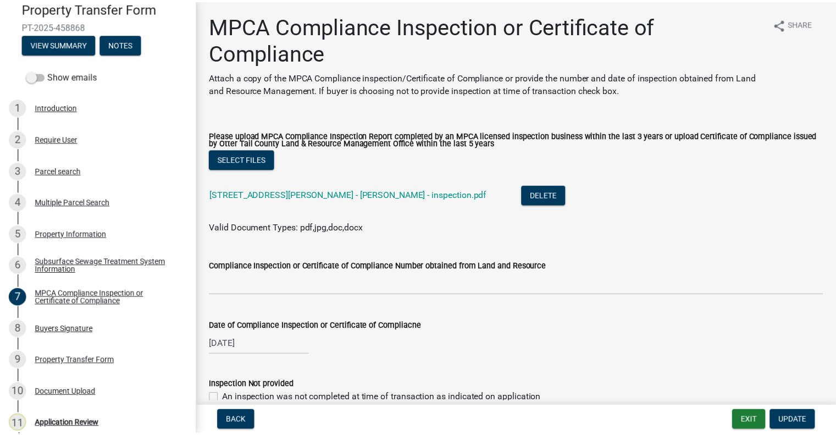
scroll to position [162, 0]
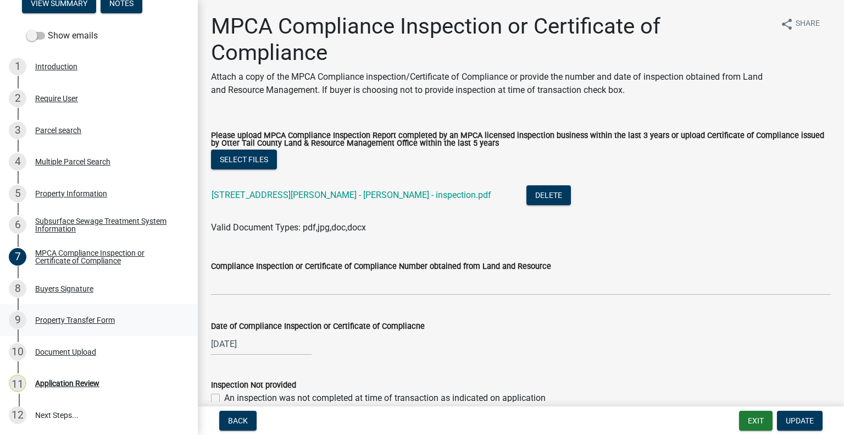
click at [99, 323] on div "Property Transfer Form" at bounding box center [75, 320] width 80 height 8
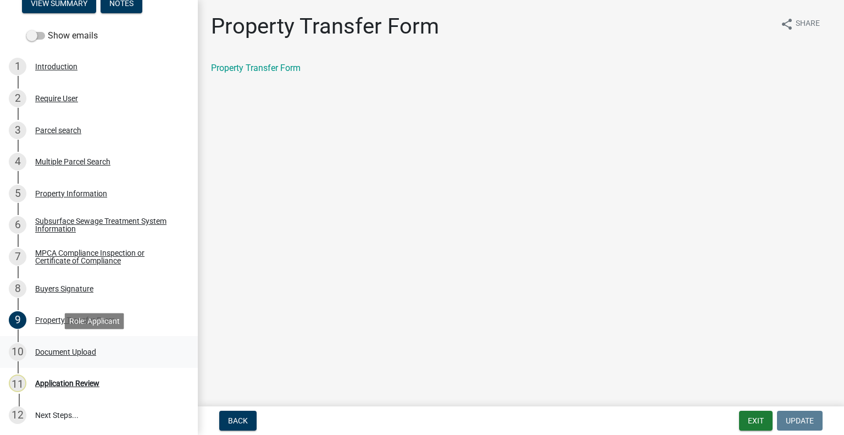
click at [90, 358] on div "10 Document Upload" at bounding box center [94, 352] width 171 height 18
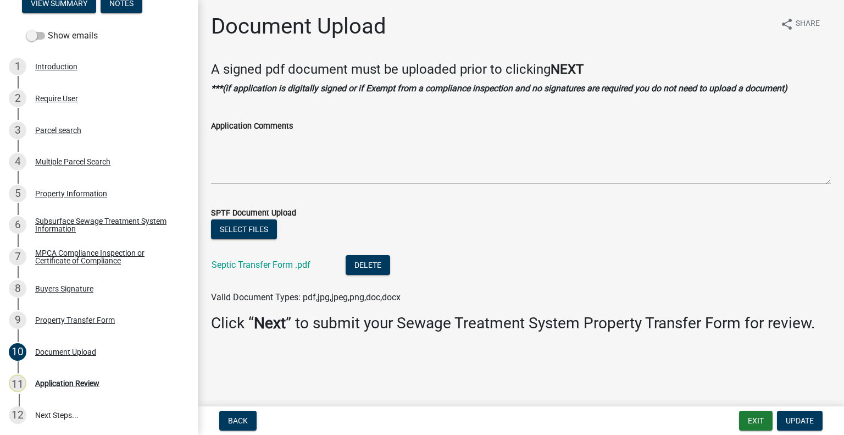
click at [233, 272] on div "Septic Transfer Form .pdf" at bounding box center [270, 266] width 117 height 23
click at [237, 264] on link "Septic Transfer Form .pdf" at bounding box center [261, 264] width 99 height 10
click at [63, 136] on div "3 Parcel search" at bounding box center [94, 130] width 171 height 18
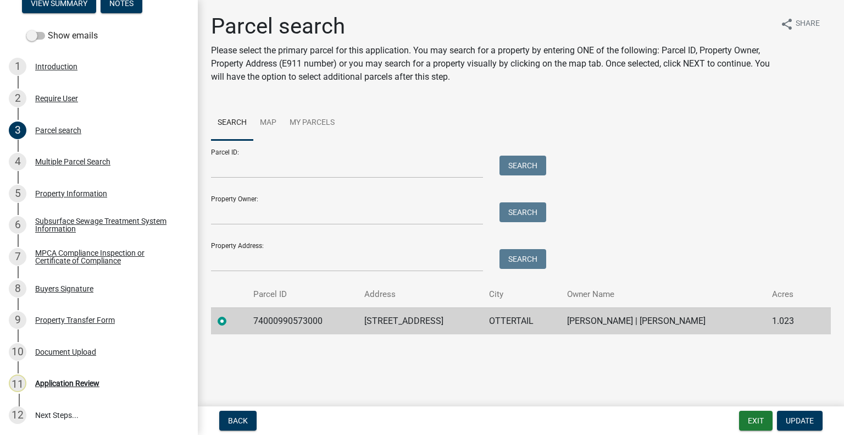
click at [286, 322] on td "74000990573000" at bounding box center [303, 320] width 112 height 27
copy td "74000990573000"
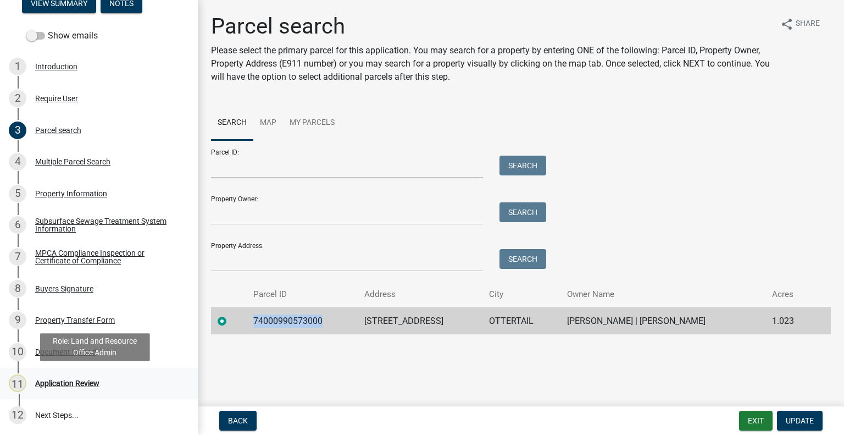
click at [104, 389] on div "11 Application Review" at bounding box center [94, 383] width 171 height 18
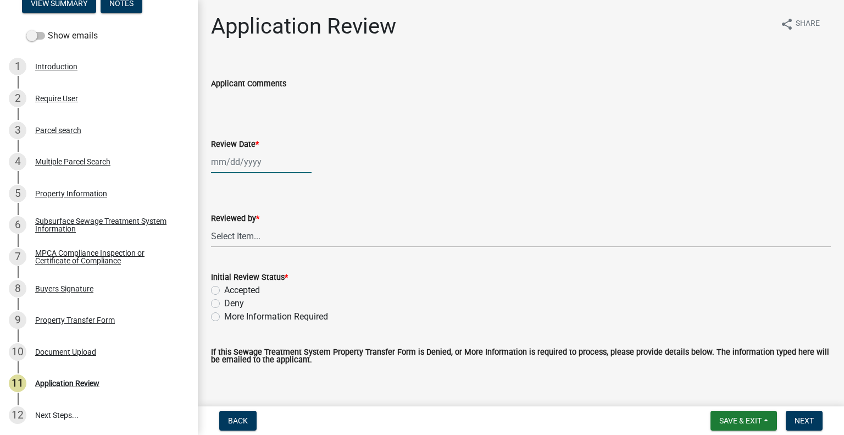
click at [261, 161] on div at bounding box center [261, 162] width 101 height 23
select select "8"
select select "2025"
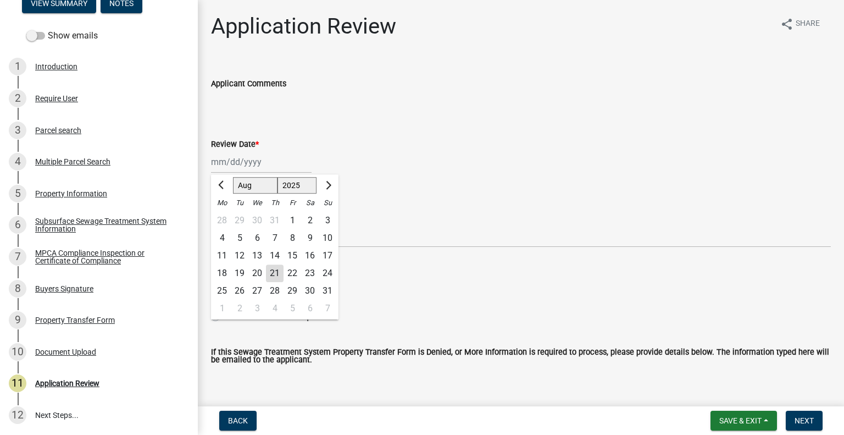
click at [273, 275] on div "21" at bounding box center [275, 273] width 18 height 18
type input "[DATE]"
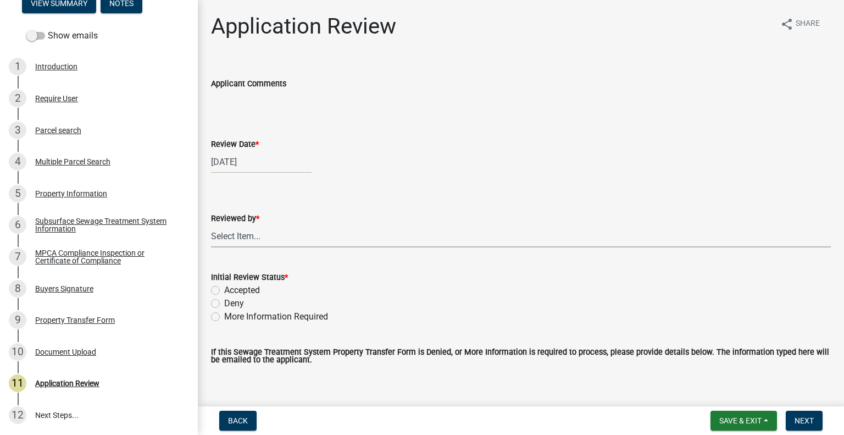
click at [253, 230] on select "Select Item... Alexis Newark Amy Busko Andrea Perales Brittany Tollefson Christ…" at bounding box center [521, 236] width 620 height 23
click at [211, 225] on select "Select Item... Alexis Newark Amy Busko Andrea Perales Brittany Tollefson Christ…" at bounding box center [521, 236] width 620 height 23
select select "2217fab6-25d2-4df2-8e35-18ddd05e0fe8"
click at [239, 294] on label "Accepted" at bounding box center [242, 290] width 36 height 13
click at [231, 291] on input "Accepted" at bounding box center [227, 287] width 7 height 7
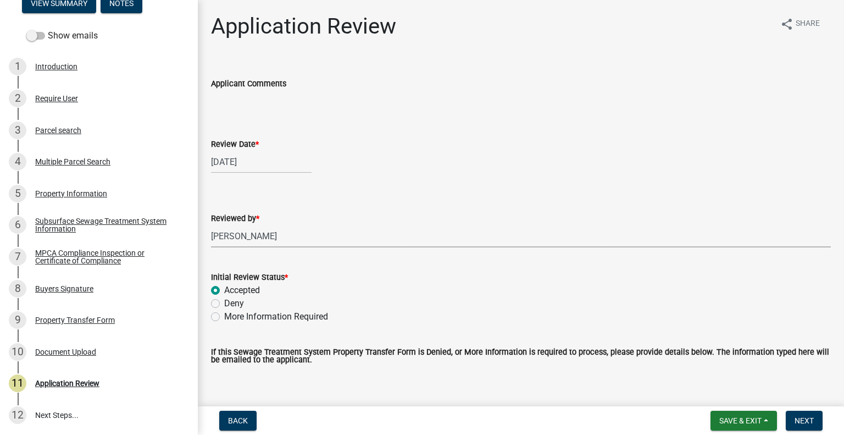
radio input "true"
click at [805, 424] on span "Next" at bounding box center [804, 420] width 19 height 9
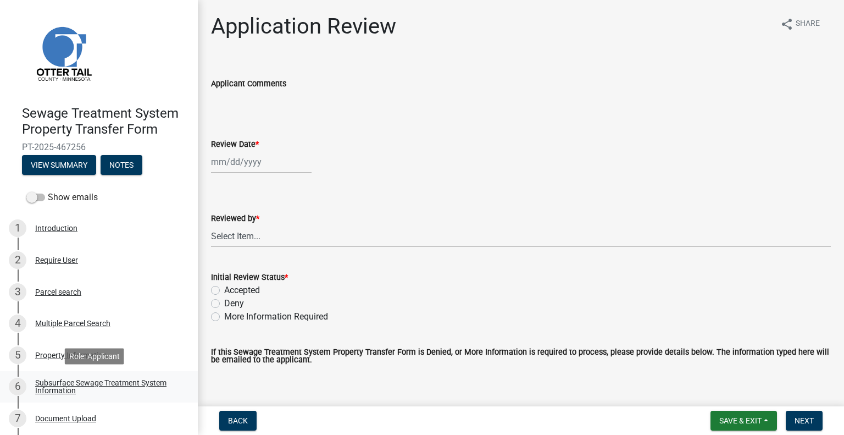
click at [59, 391] on div "Subsurface Sewage Treatment System Information" at bounding box center [107, 386] width 145 height 15
